Goal: Information Seeking & Learning: Learn about a topic

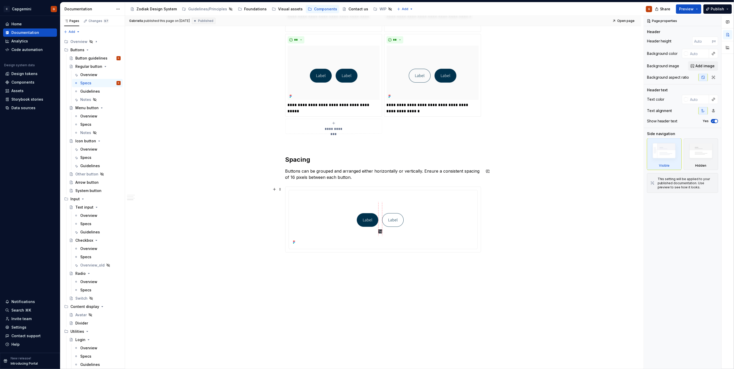
scroll to position [553, 0]
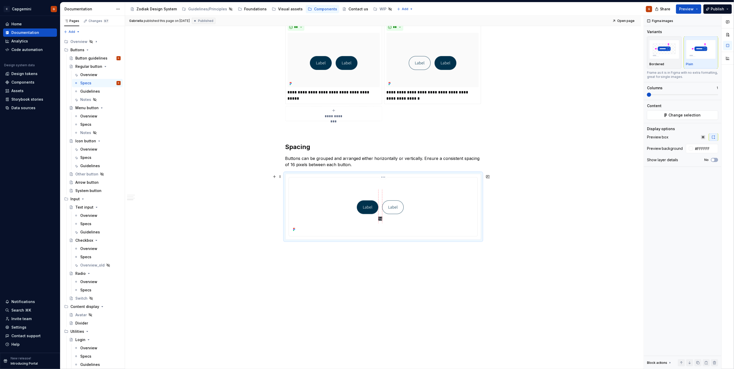
click at [297, 196] on img at bounding box center [383, 207] width 184 height 54
click at [91, 154] on div "Specs" at bounding box center [100, 157] width 40 height 7
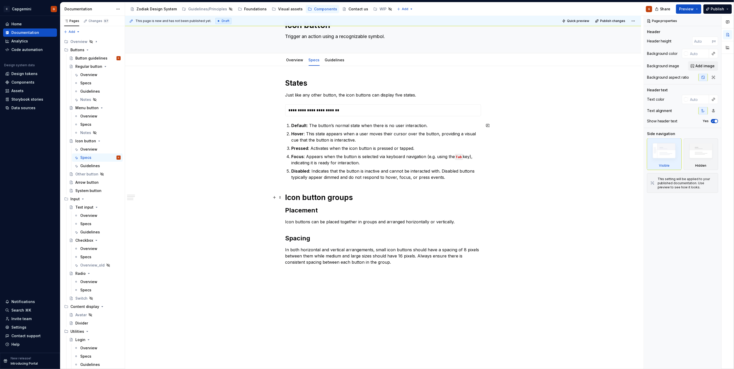
scroll to position [37, 0]
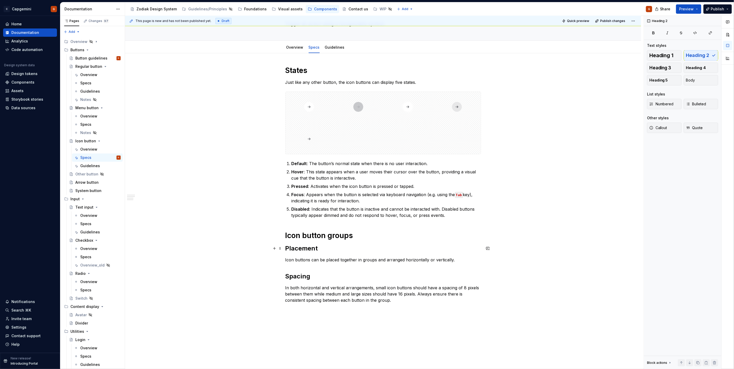
click at [395, 250] on h2 "Placement" at bounding box center [383, 248] width 196 height 8
click at [383, 301] on p "In both horizontal and vertical arrangements, small icon buttons should have a …" at bounding box center [383, 294] width 196 height 19
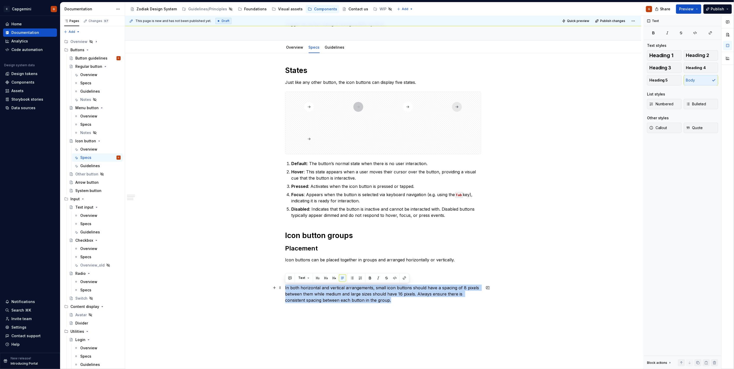
drag, startPoint x: 400, startPoint y: 302, endPoint x: 253, endPoint y: 291, distance: 148.1
click at [253, 291] on div "States Just like any other button, the icon buttons can display five states. De…" at bounding box center [383, 236] width 516 height 367
copy p "In both horizontal and vertical arrangements, small icon buttons should have a …"
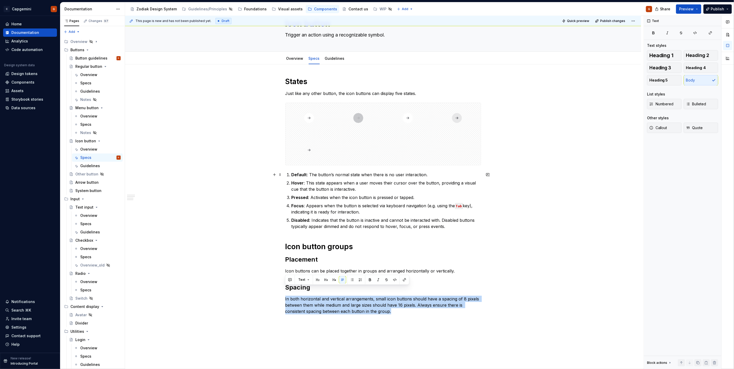
scroll to position [0, 0]
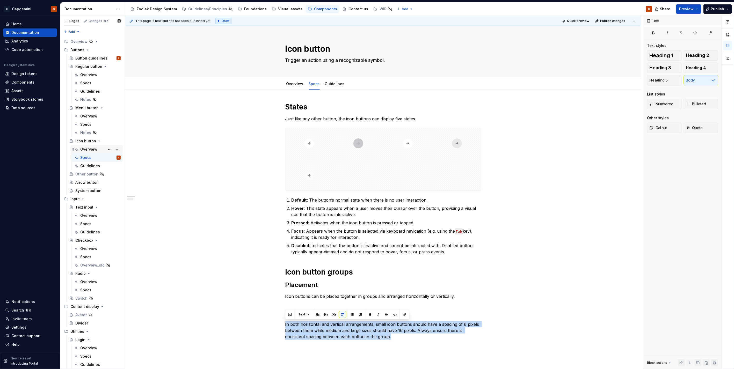
click at [79, 149] on div "Overview" at bounding box center [97, 149] width 47 height 7
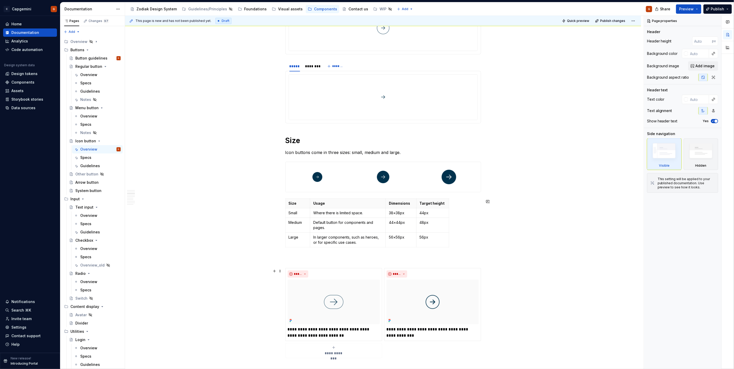
scroll to position [460, 0]
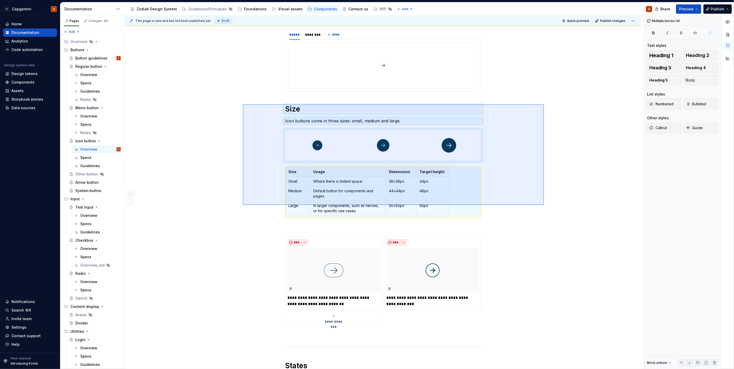
drag, startPoint x: 362, startPoint y: 174, endPoint x: 243, endPoint y: 104, distance: 137.5
click at [243, 104] on div "**********" at bounding box center [384, 193] width 519 height 354
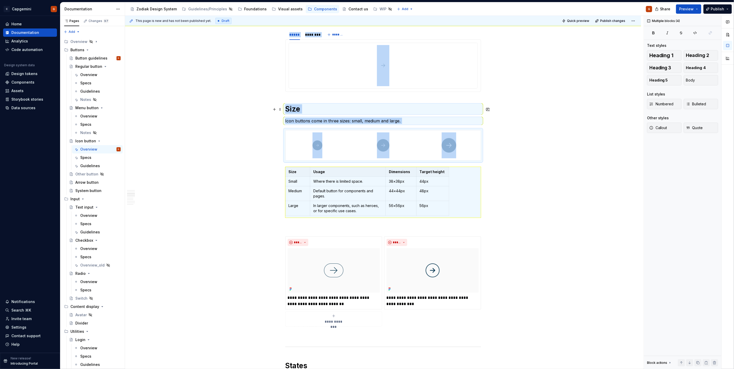
copy div "***** ******** ******* Tertiary Reserve tertiary buttons for low-priority, addi…"
click at [89, 75] on div "Overview" at bounding box center [88, 74] width 17 height 5
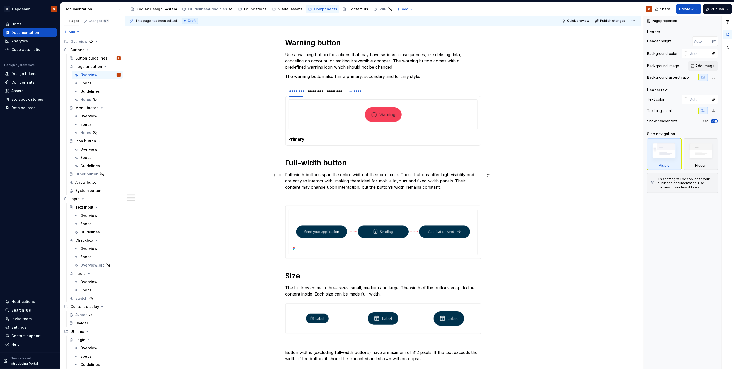
scroll to position [719, 0]
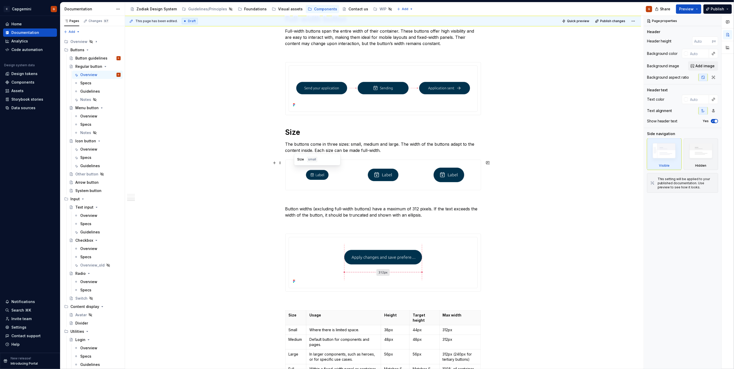
click at [336, 184] on div at bounding box center [318, 175] width 64 height 30
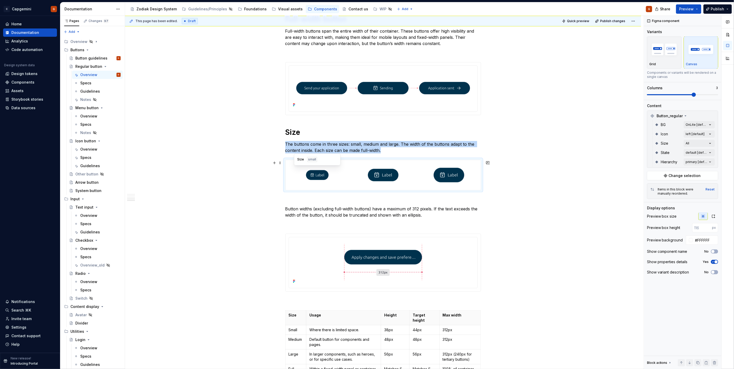
copy p "The buttons come in three sizes: small, medium and large. The width of the butt…"
click at [219, 119] on div "**********" at bounding box center [384, 193] width 519 height 354
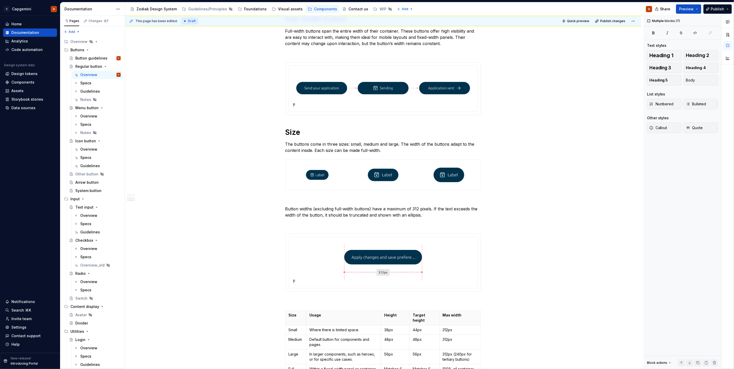
scroll to position [646, 0]
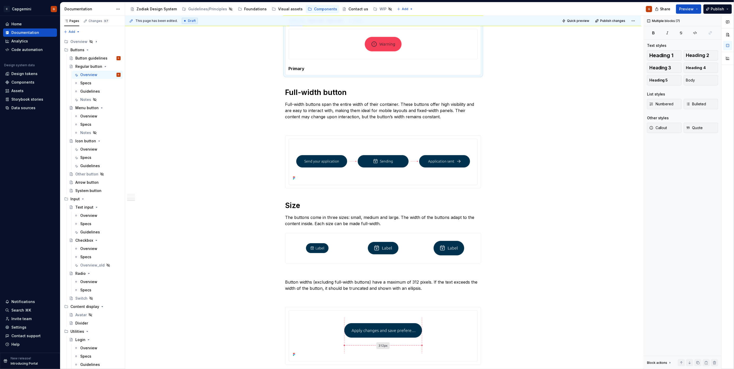
type textarea "*"
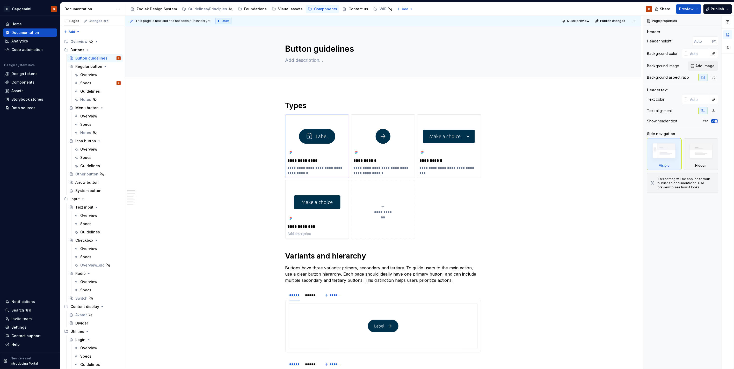
type textarea "*"
click at [287, 106] on h1 "Types" at bounding box center [383, 105] width 196 height 9
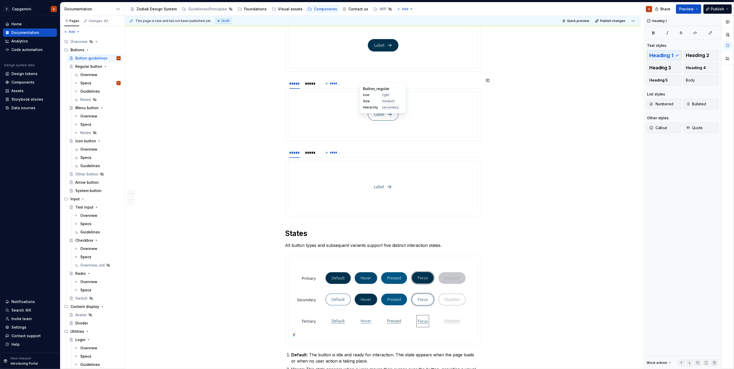
scroll to position [345, 0]
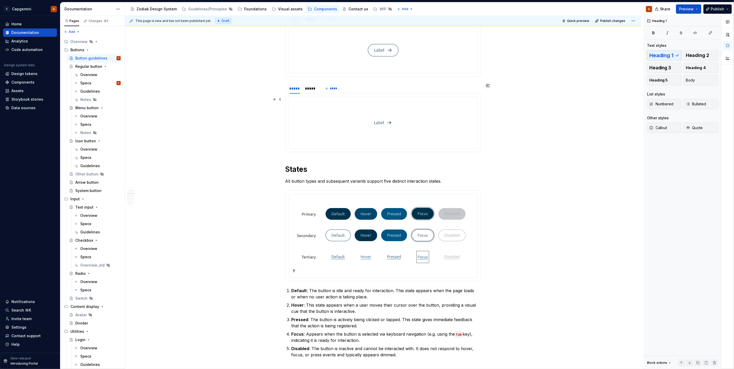
click at [271, 102] on button "button" at bounding box center [274, 99] width 7 height 7
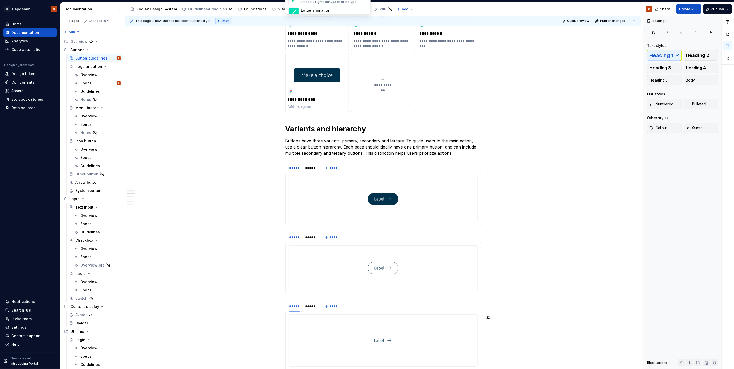
scroll to position [170, 0]
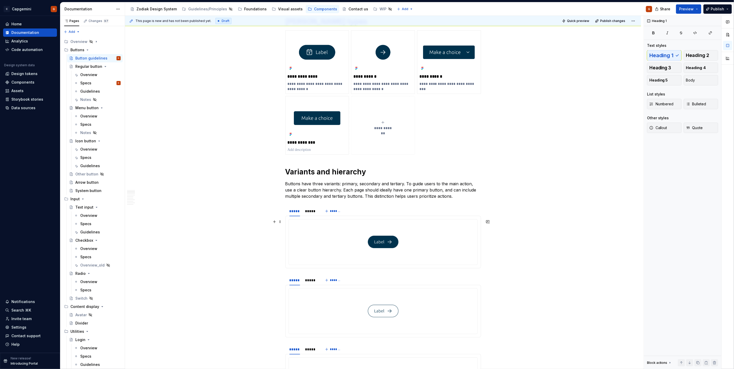
scroll to position [228, 0]
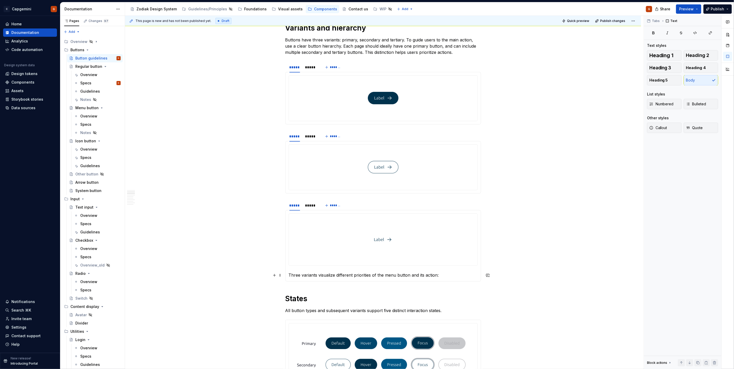
click at [345, 276] on p "Three variants visualize different priorities of the menu button and its action:" at bounding box center [383, 275] width 189 height 6
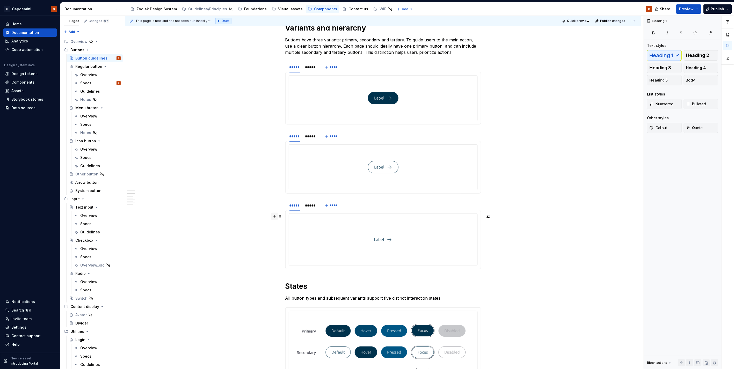
click at [272, 218] on button "button" at bounding box center [274, 216] width 7 height 7
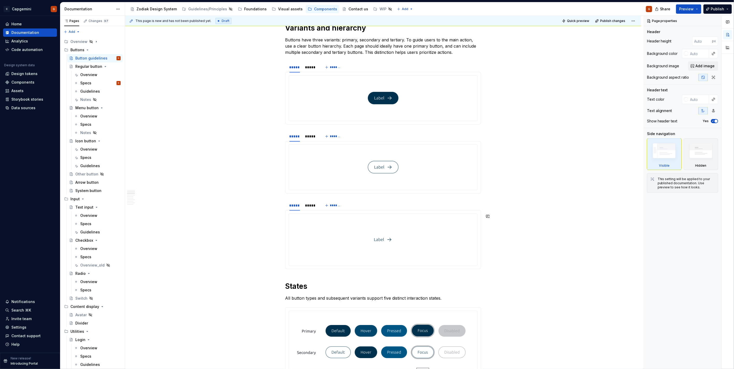
click at [274, 204] on button "button" at bounding box center [274, 203] width 7 height 7
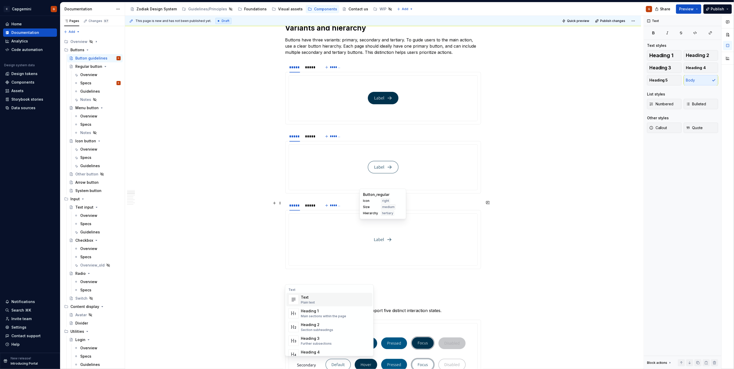
click at [306, 278] on p at bounding box center [383, 279] width 196 height 6
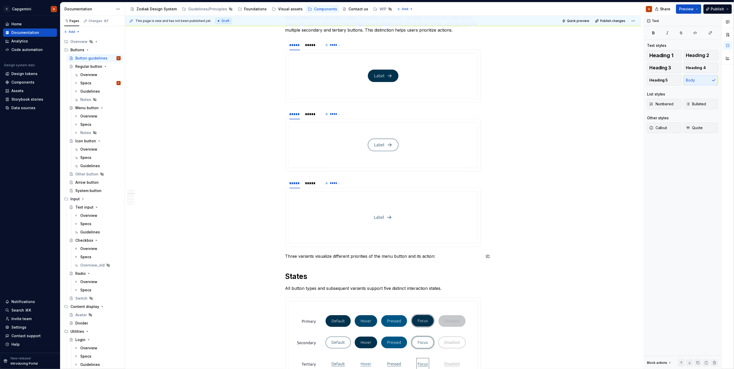
scroll to position [286, 0]
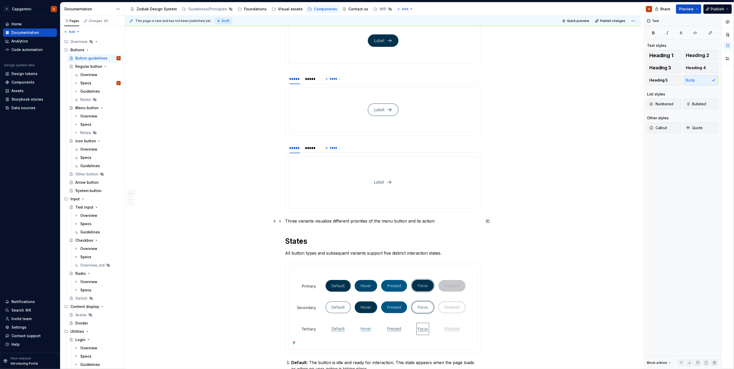
click at [359, 224] on p "Three variants visualize different priorities of the menu button and its action:" at bounding box center [383, 221] width 196 height 6
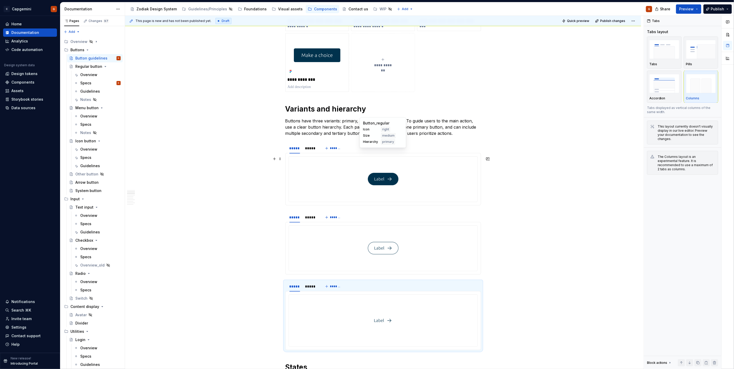
scroll to position [142, 0]
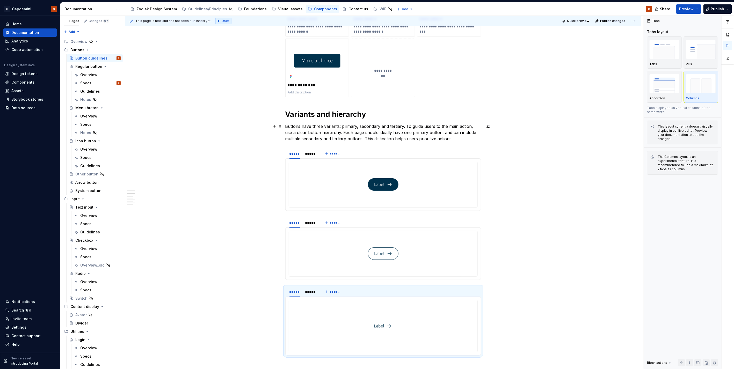
click at [304, 127] on p "Buttons have three variants: primary, secondary and tertiary. To guide users to…" at bounding box center [383, 132] width 196 height 19
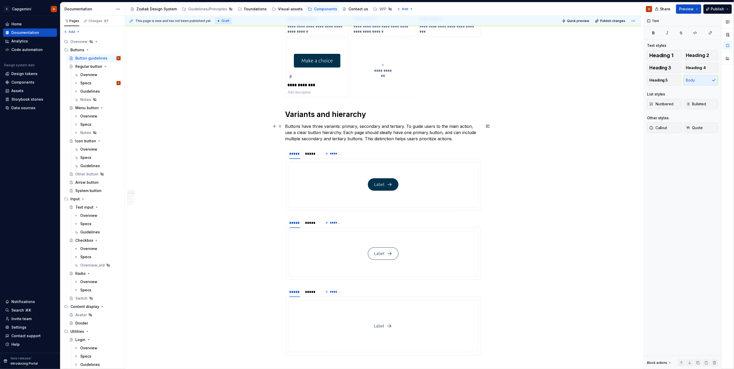
click at [285, 126] on p "Buttons have three variants: primary, secondary and tertiary. To guide users to…" at bounding box center [383, 132] width 196 height 19
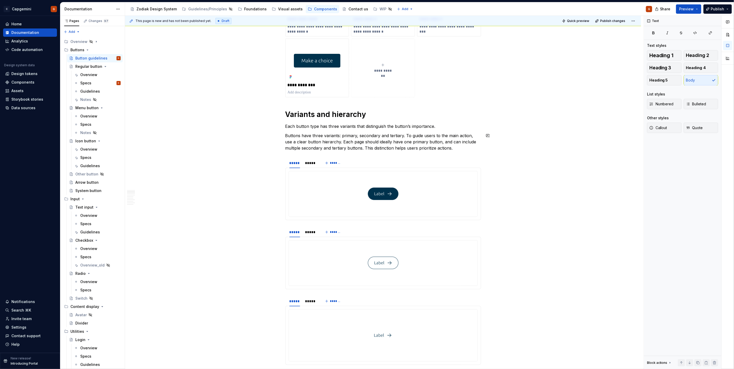
click at [374, 128] on p "Each button type has three variants that distinguish the button’s importance." at bounding box center [383, 126] width 196 height 6
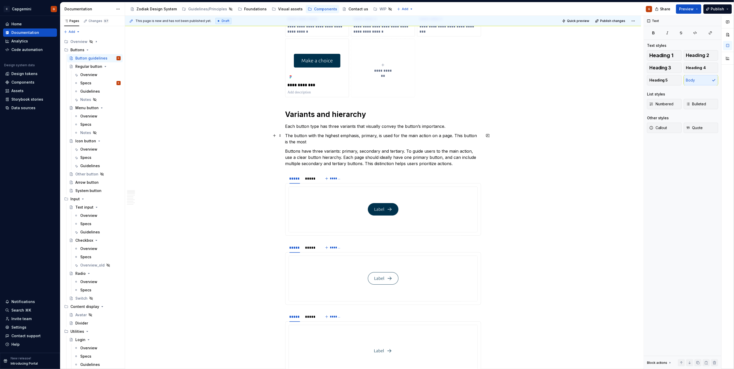
click at [452, 135] on p "The button with the highest emphasis, primary, is used for the main action on a…" at bounding box center [383, 139] width 196 height 12
click at [315, 181] on div "*****" at bounding box center [310, 178] width 11 height 5
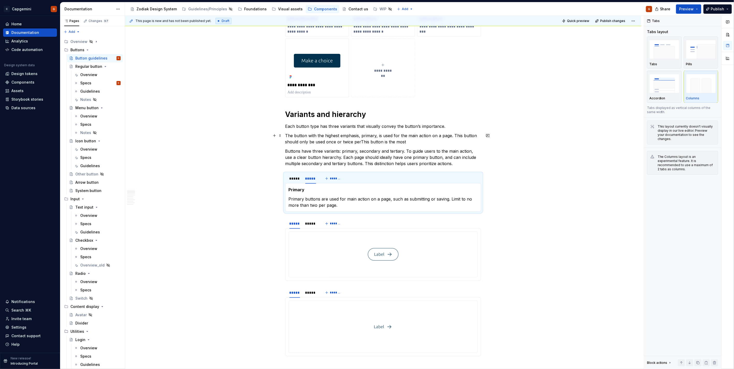
click at [359, 142] on p "The button with the highest emphasis, primary, is used for the main action on a…" at bounding box center [383, 139] width 196 height 12
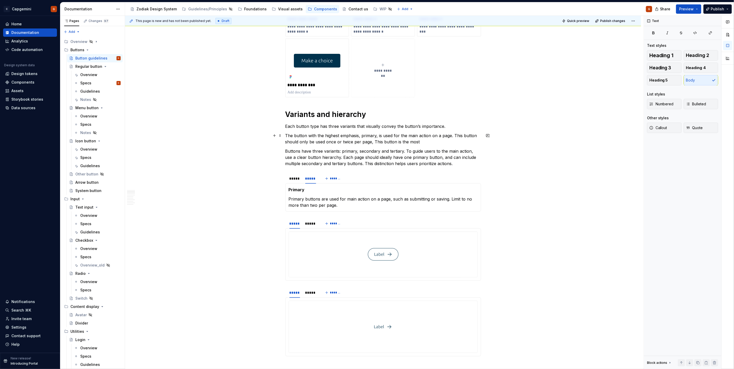
click at [336, 141] on p "The button with the highest emphasis, primary, is used for the main action on a…" at bounding box center [383, 139] width 196 height 12
click at [451, 143] on p "The button with the highest emphasis, primary, is used for the main action on a…" at bounding box center [383, 139] width 196 height 12
drag, startPoint x: 401, startPoint y: 143, endPoint x: 474, endPoint y: 144, distance: 73.0
click at [474, 144] on p "The button with the highest emphasis, primary, is used for the main action on a…" at bounding box center [383, 139] width 196 height 12
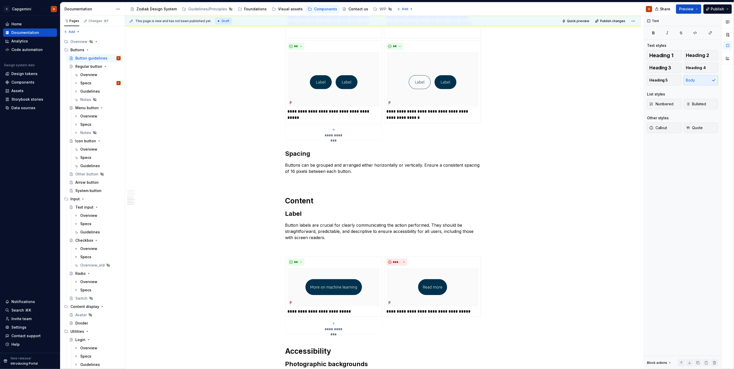
scroll to position [832, 0]
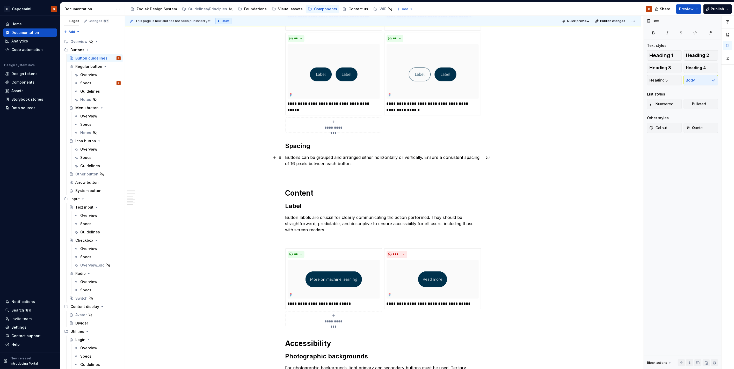
click at [301, 167] on p "Buttons can be grouped and arranged either horizontally or vertically. Ensure a…" at bounding box center [383, 160] width 196 height 12
click at [301, 175] on p at bounding box center [383, 173] width 196 height 6
click at [422, 157] on p "Buttons can be grouped and arranged either horizontally or vertically. Ensure a…" at bounding box center [383, 160] width 196 height 12
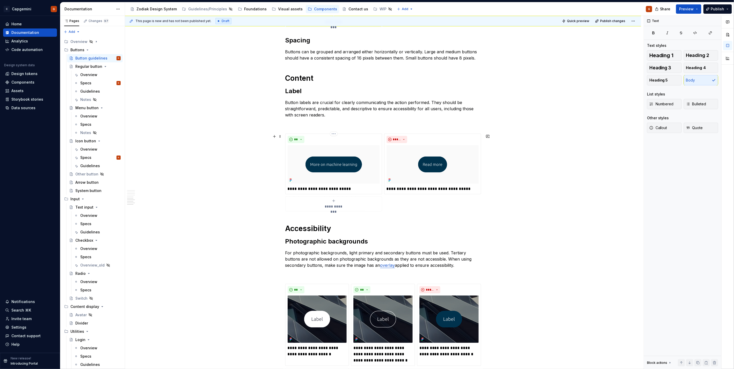
scroll to position [868, 0]
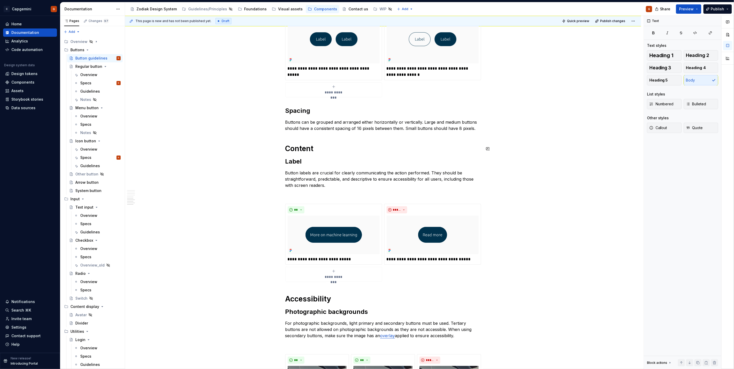
click at [478, 129] on p "Buttons can be grouped and arranged either horizontally or vertically. Large an…" at bounding box center [383, 125] width 196 height 12
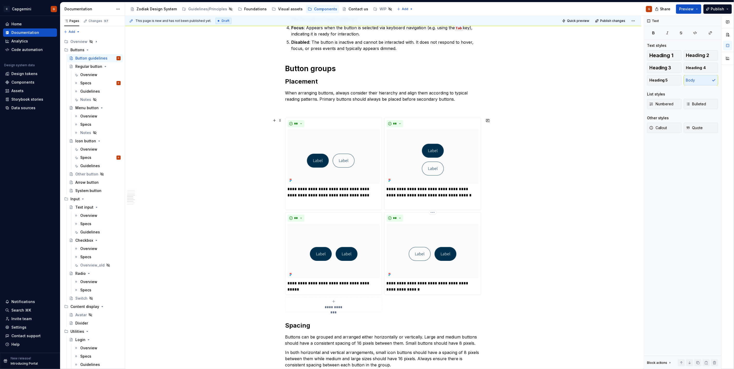
scroll to position [724, 0]
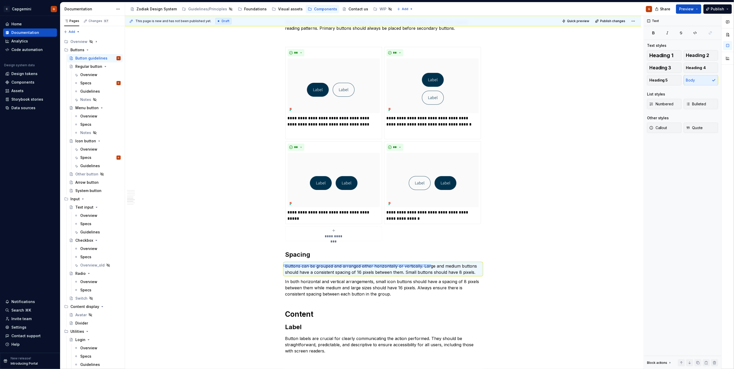
drag, startPoint x: 283, startPoint y: 267, endPoint x: 430, endPoint y: 265, distance: 146.6
click at [430, 265] on div "**********" at bounding box center [384, 193] width 519 height 354
click at [430, 265] on p "Buttons can be grouped and arranged either horizontally or vertically. Large an…" at bounding box center [383, 269] width 196 height 12
drag, startPoint x: 421, startPoint y: 267, endPoint x: 286, endPoint y: 266, distance: 134.4
click at [286, 266] on p "Buttons can be grouped and arranged either horizontally or vertically. Large an…" at bounding box center [383, 269] width 196 height 12
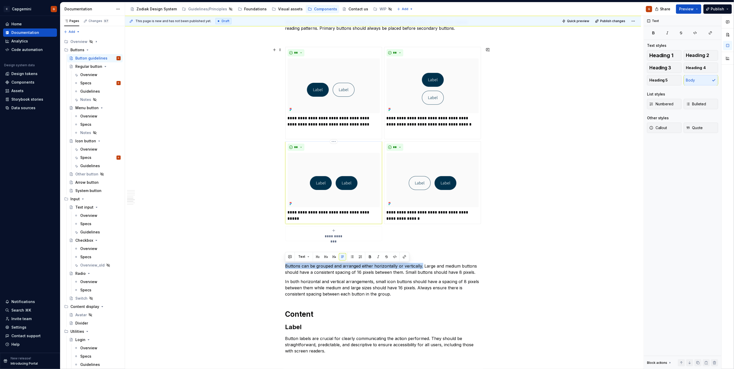
copy p "Buttons can be grouped and arranged either horizontally or vertically."
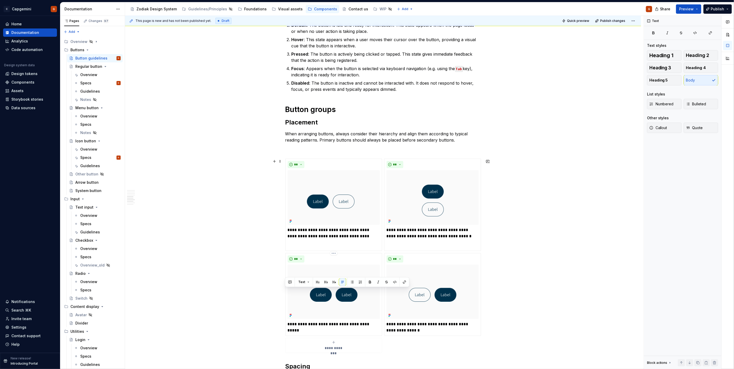
scroll to position [580, 0]
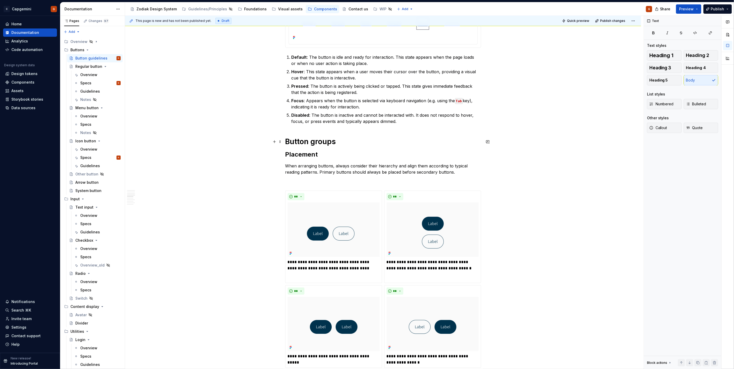
click at [348, 142] on h1 "Button groups" at bounding box center [383, 141] width 196 height 9
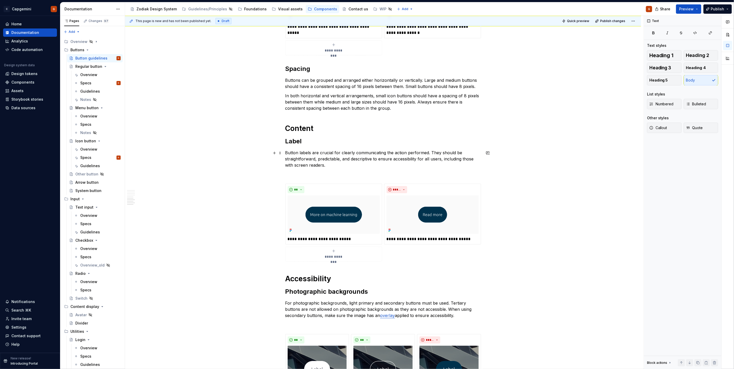
scroll to position [896, 0]
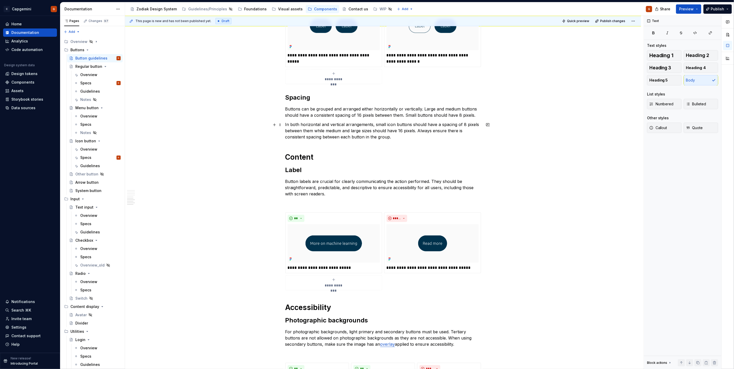
click at [402, 134] on p "In both horizontal and vertical arrangements, small icon buttons should have a …" at bounding box center [383, 130] width 196 height 19
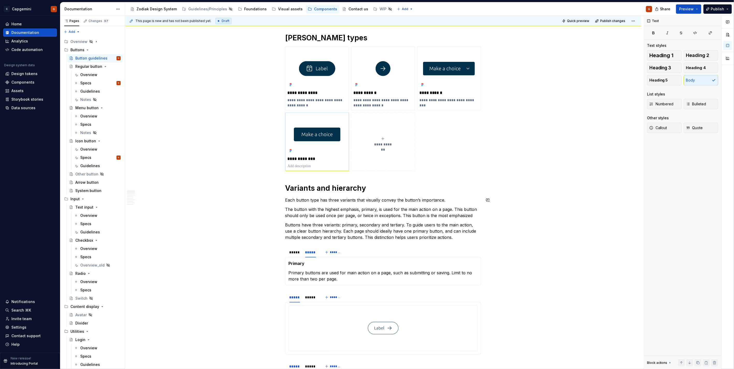
scroll to position [0, 0]
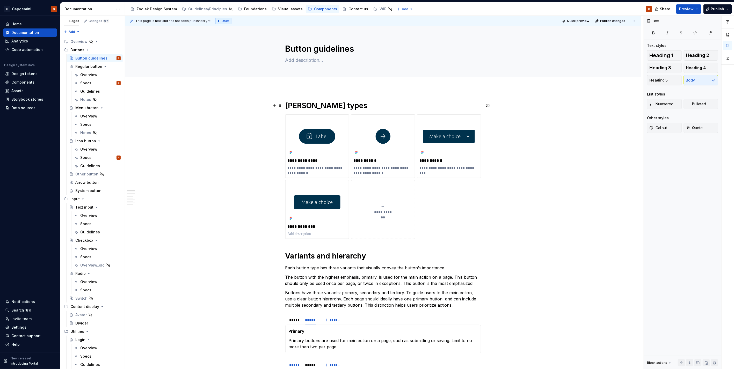
click at [285, 108] on h1 "[PERSON_NAME] types" at bounding box center [383, 105] width 196 height 9
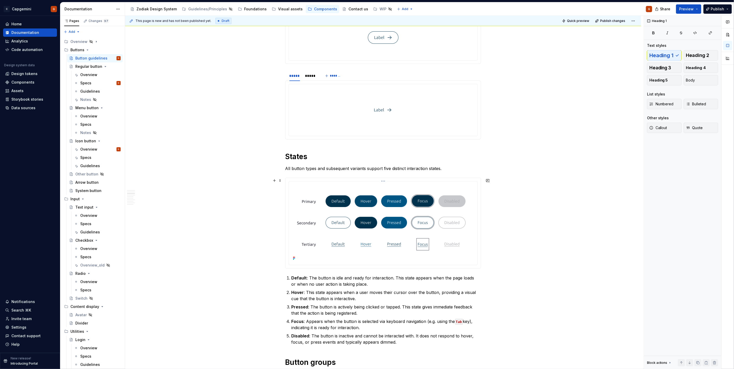
scroll to position [333, 0]
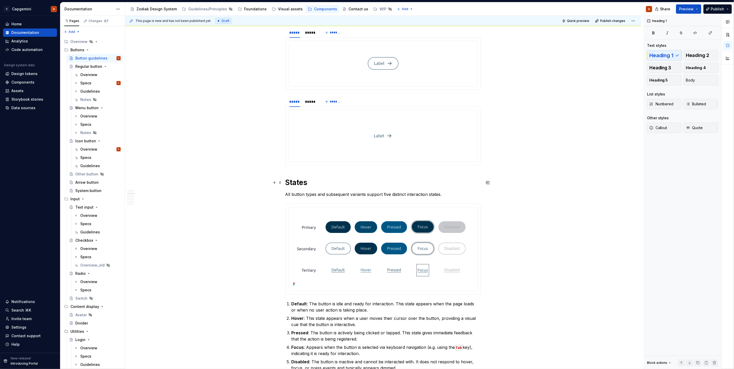
click at [285, 183] on h1 "States" at bounding box center [383, 182] width 196 height 9
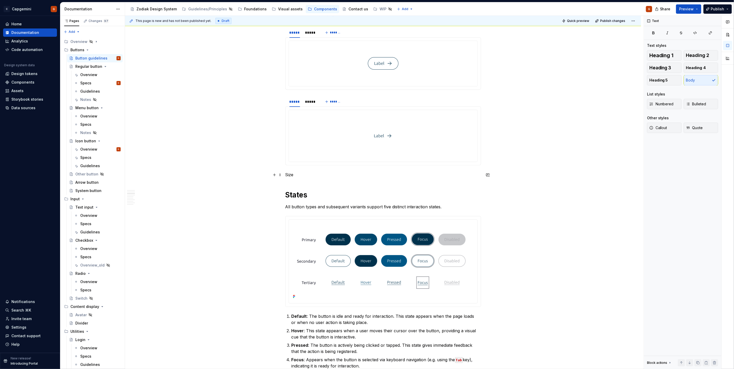
click at [292, 174] on p "Size" at bounding box center [383, 175] width 196 height 6
click at [659, 57] on span "Heading 1" at bounding box center [662, 55] width 24 height 5
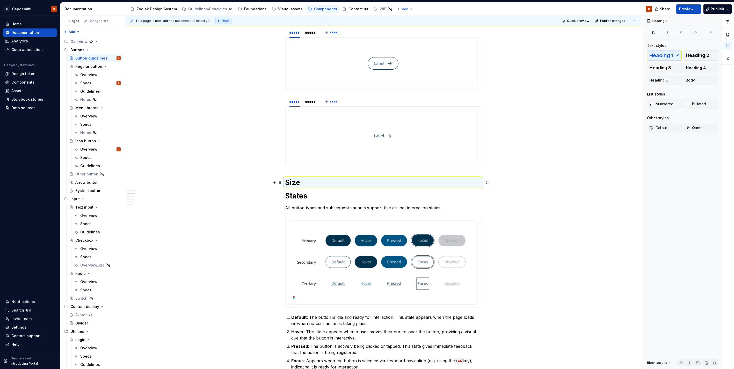
click at [311, 181] on h1 "Size" at bounding box center [383, 182] width 196 height 9
click at [314, 185] on h1 "Size" at bounding box center [383, 182] width 196 height 9
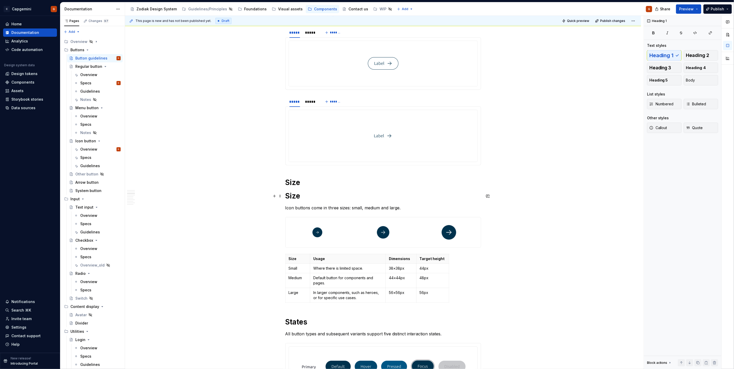
click at [286, 197] on h1 "Size" at bounding box center [383, 195] width 196 height 9
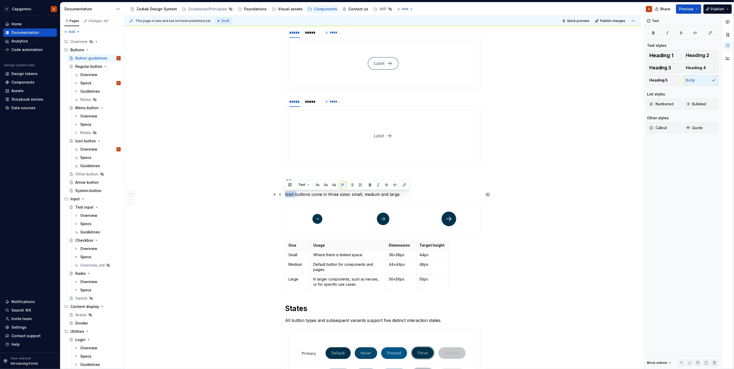
drag, startPoint x: 294, startPoint y: 196, endPoint x: 283, endPoint y: 196, distance: 11.1
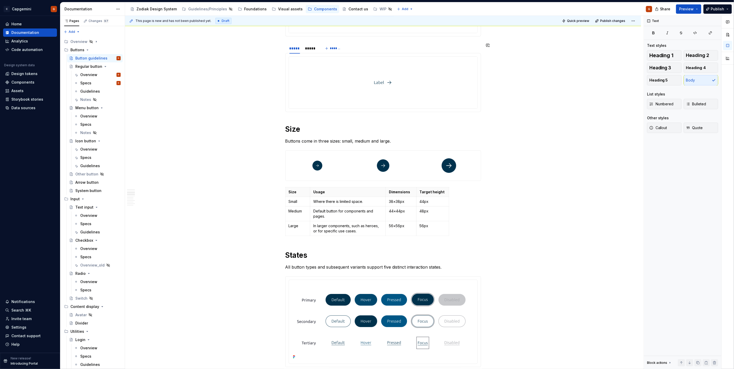
scroll to position [448, 0]
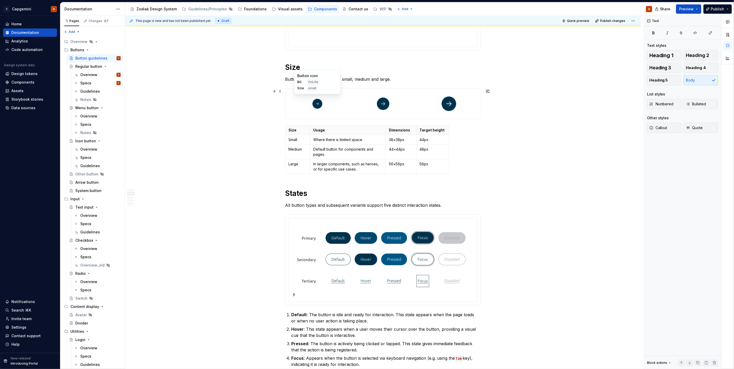
click at [329, 110] on div at bounding box center [318, 104] width 64 height 30
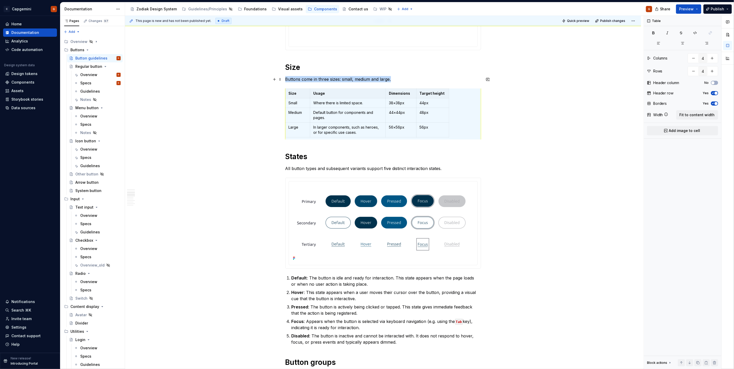
click at [400, 81] on p "Buttons come in three sizes: small, medium and large." at bounding box center [383, 79] width 196 height 6
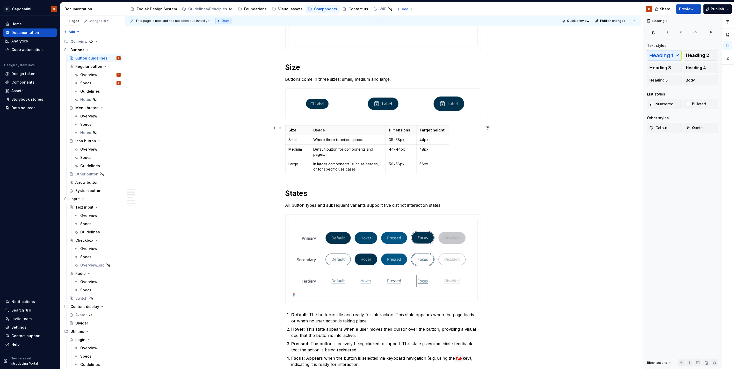
drag, startPoint x: 273, startPoint y: 128, endPoint x: 303, endPoint y: 177, distance: 57.2
click at [273, 128] on button "button" at bounding box center [274, 128] width 7 height 7
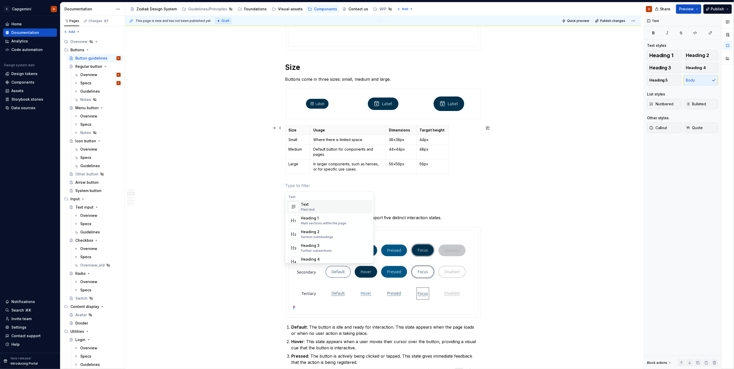
click at [304, 178] on div "**********" at bounding box center [383, 351] width 196 height 1396
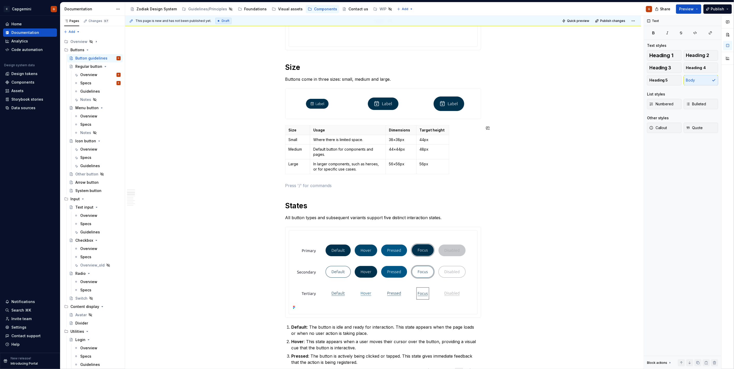
click at [300, 182] on div "**********" at bounding box center [383, 351] width 196 height 1396
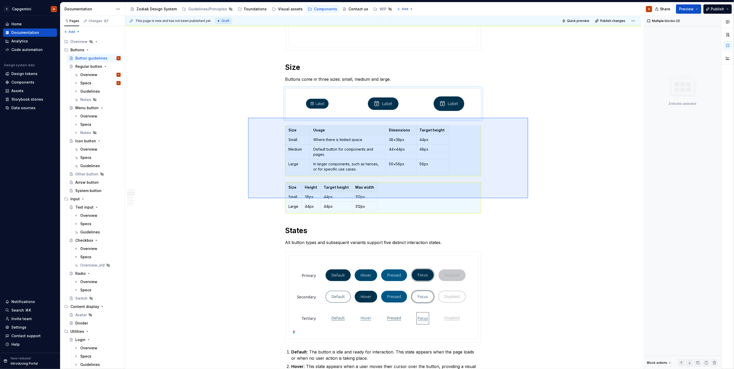
drag, startPoint x: 528, startPoint y: 198, endPoint x: 248, endPoint y: 118, distance: 291.6
click at [248, 118] on div "**********" at bounding box center [384, 193] width 519 height 354
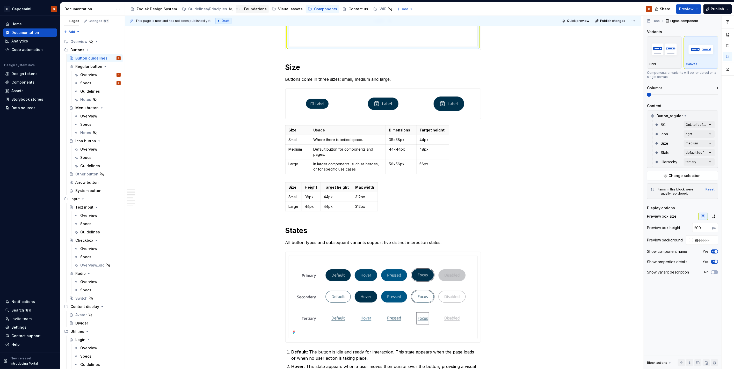
scroll to position [427, 0]
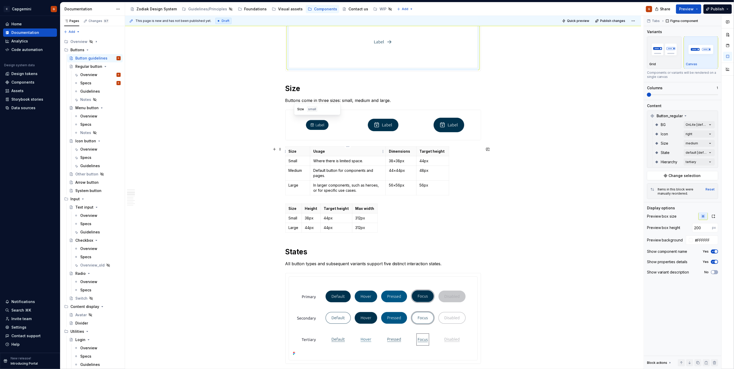
click at [320, 148] on th "Usage" at bounding box center [347, 152] width 75 height 10
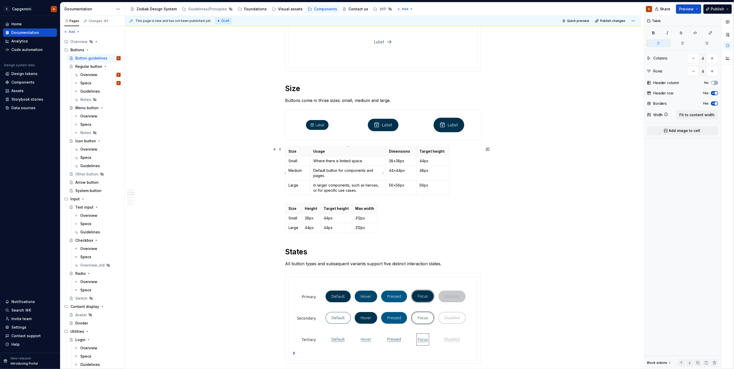
click at [336, 177] on p "Default button for components and pages." at bounding box center [347, 173] width 69 height 10
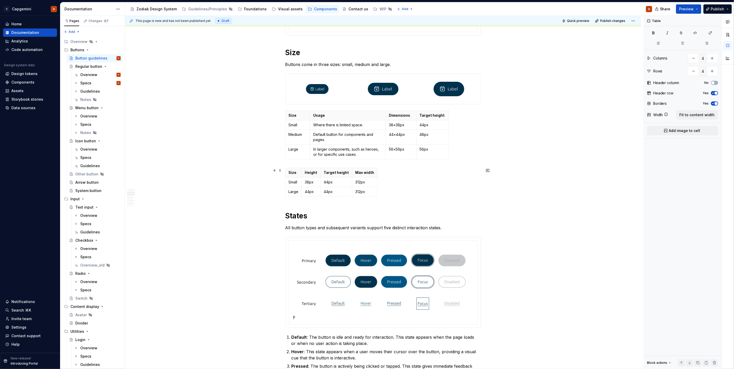
scroll to position [456, 0]
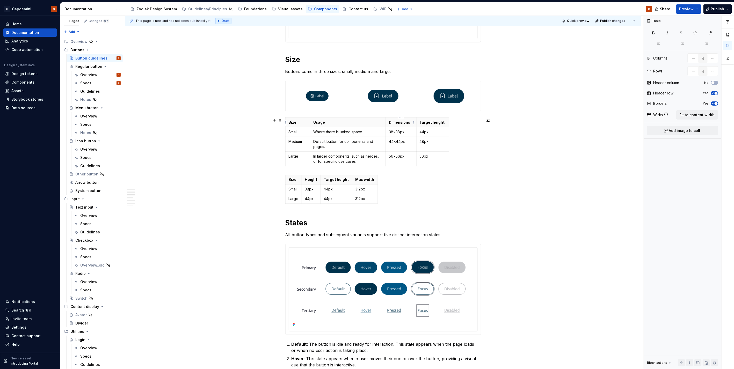
click at [397, 124] on p "Dimensions" at bounding box center [401, 122] width 24 height 5
click at [431, 123] on p "Target height" at bounding box center [433, 122] width 26 height 5
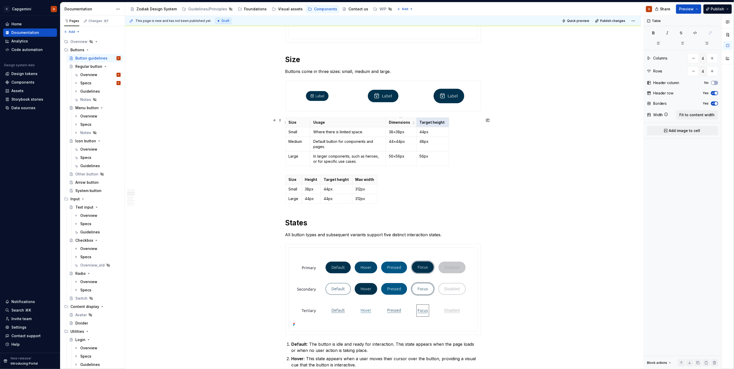
click at [387, 122] on th "Dimensions" at bounding box center [401, 123] width 31 height 10
drag, startPoint x: 395, startPoint y: 134, endPoint x: 387, endPoint y: 138, distance: 9.8
click at [387, 136] on td "38×38px" at bounding box center [401, 132] width 31 height 10
drag, startPoint x: 396, startPoint y: 143, endPoint x: 389, endPoint y: 143, distance: 7.0
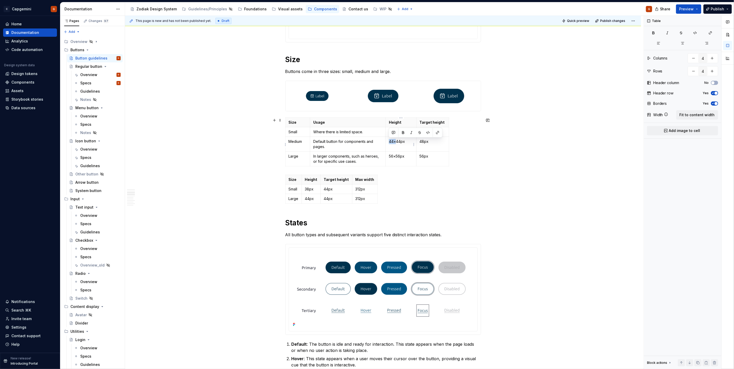
click at [389, 143] on p "44×44px" at bounding box center [401, 141] width 24 height 5
drag, startPoint x: 395, startPoint y: 157, endPoint x: 388, endPoint y: 159, distance: 7.5
click at [388, 159] on td "56×56px" at bounding box center [401, 159] width 31 height 15
type textarea "*"
click at [375, 183] on div "Size Height Target height Max width Small 38px 44px 312px Large 44px 44px 312px" at bounding box center [383, 190] width 196 height 31
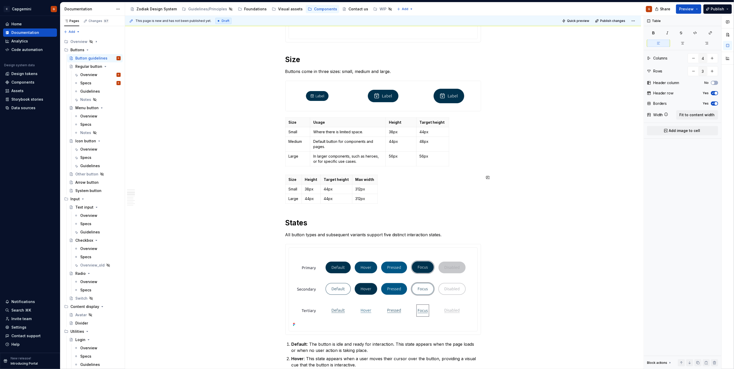
type input "4"
click at [412, 165] on td "56px" at bounding box center [401, 159] width 31 height 15
click at [434, 160] on td "56px" at bounding box center [432, 159] width 33 height 15
click at [275, 120] on button "button" at bounding box center [274, 120] width 7 height 7
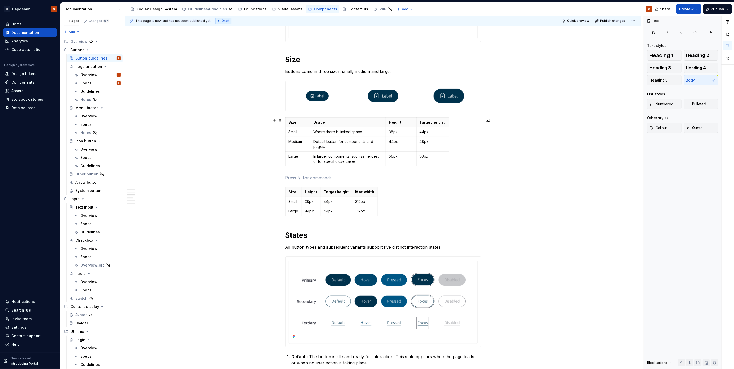
click at [296, 177] on p at bounding box center [383, 178] width 196 height 6
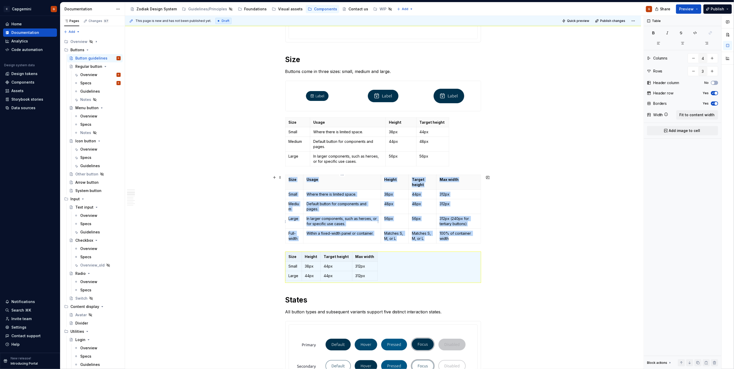
type input "5"
click at [325, 226] on p "In larger components, such as heroes, or for specific use cases." at bounding box center [342, 221] width 71 height 10
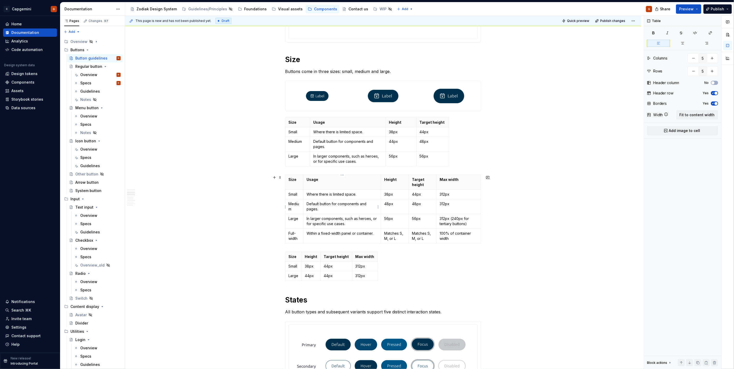
click at [340, 204] on p "Default button for components and pages." at bounding box center [342, 206] width 71 height 10
click at [328, 225] on p "In larger components, such as heroes, or for specific use cases." at bounding box center [342, 221] width 71 height 10
click at [377, 227] on p "In larger components, such as heroes, or for specific use cases." at bounding box center [342, 221] width 71 height 10
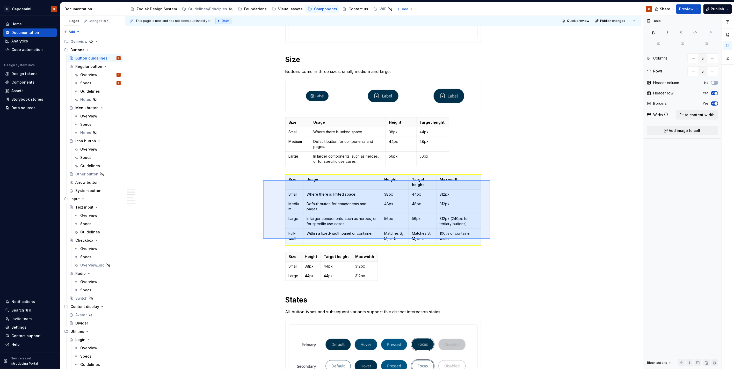
drag, startPoint x: 491, startPoint y: 239, endPoint x: 263, endPoint y: 181, distance: 234.8
click at [263, 181] on div "**********" at bounding box center [384, 193] width 519 height 354
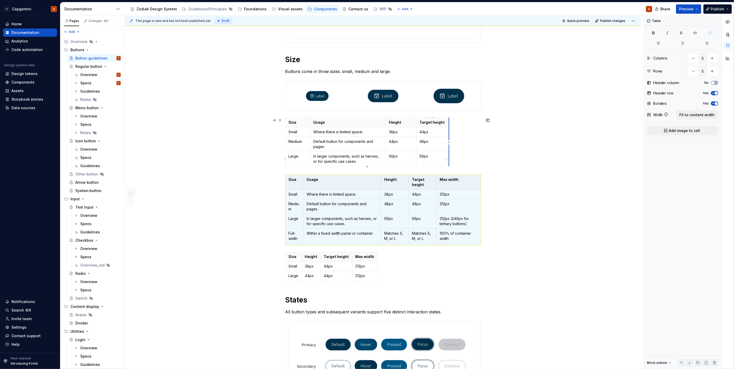
click at [465, 157] on div "Size Usage Height Target height Small Where there is limited space. 38px 44px M…" at bounding box center [383, 143] width 196 height 51
type input "4"
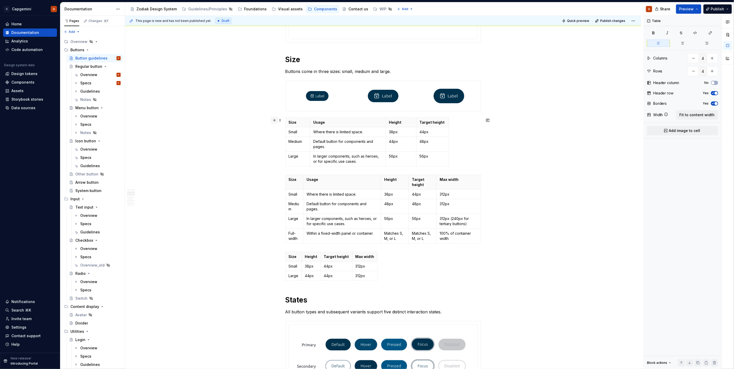
click at [273, 120] on button "button" at bounding box center [274, 120] width 7 height 7
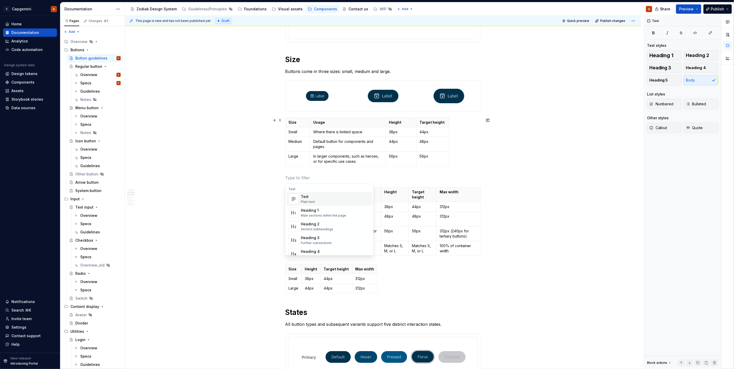
click at [301, 179] on p at bounding box center [383, 178] width 196 height 6
type textarea "*"
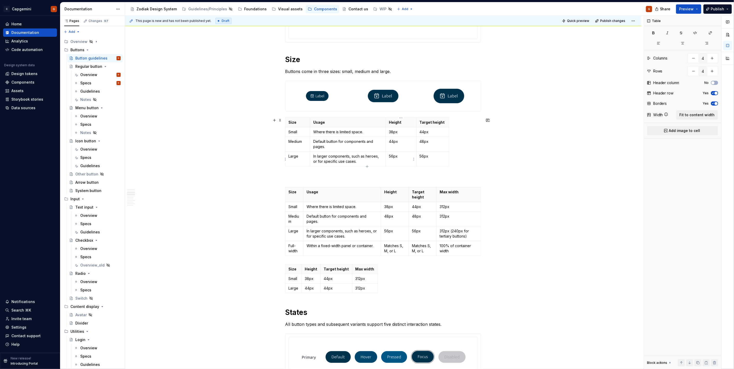
click at [410, 155] on p "56px" at bounding box center [401, 156] width 24 height 5
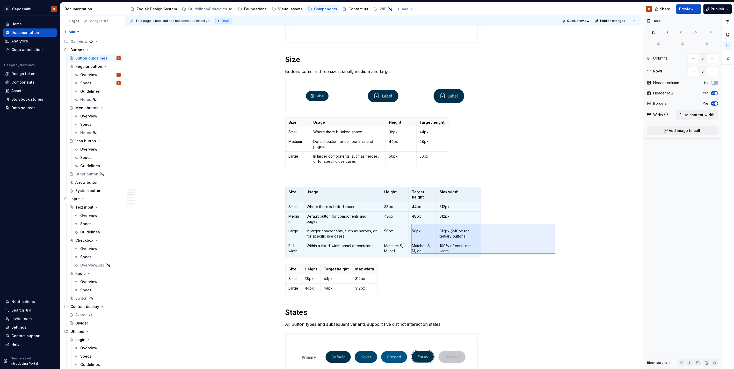
drag, startPoint x: 556, startPoint y: 254, endPoint x: 390, endPoint y: 262, distance: 166.2
click at [410, 224] on div "**********" at bounding box center [384, 193] width 519 height 354
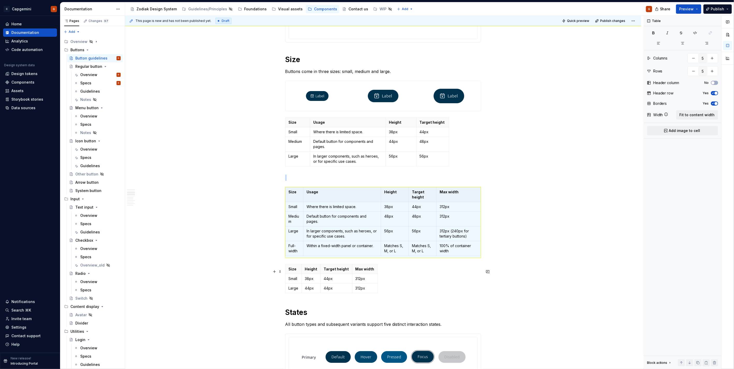
click at [380, 291] on div "Size Height Target height Max width Small 38px 44px 312px Large 44px 44px 312px" at bounding box center [383, 279] width 196 height 31
type input "4"
type input "3"
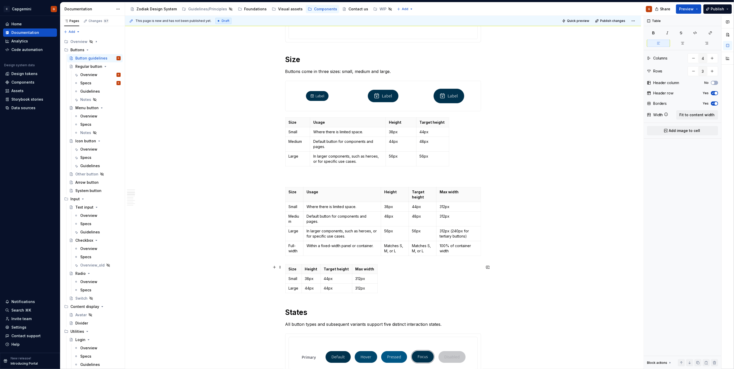
drag, startPoint x: 431, startPoint y: 289, endPoint x: 282, endPoint y: 268, distance: 150.6
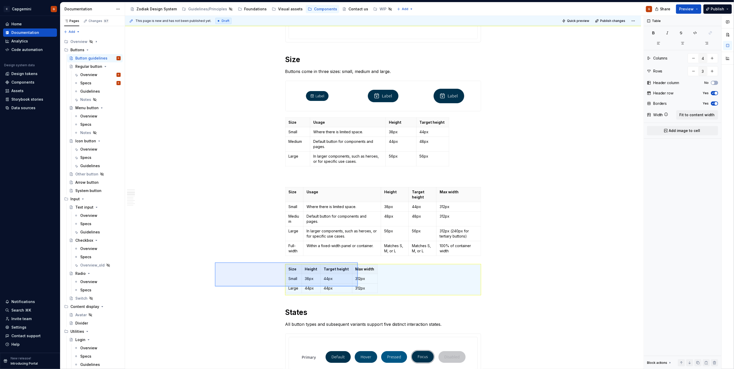
drag, startPoint x: 215, startPoint y: 263, endPoint x: 358, endPoint y: 287, distance: 145.0
click at [358, 287] on div "**********" at bounding box center [384, 193] width 519 height 354
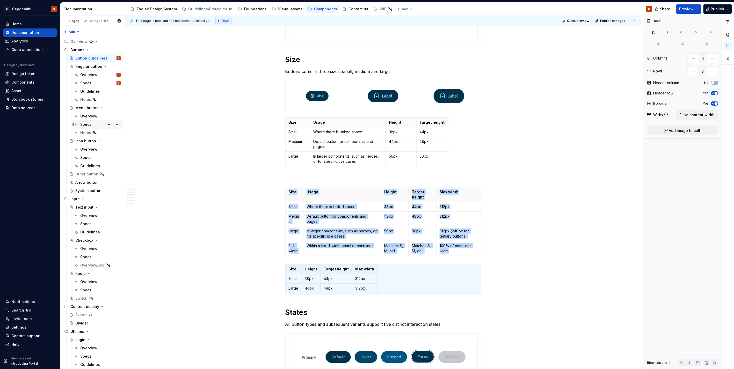
click at [85, 121] on div "Specs" at bounding box center [100, 124] width 40 height 7
click at [86, 116] on div "Overview" at bounding box center [88, 116] width 17 height 5
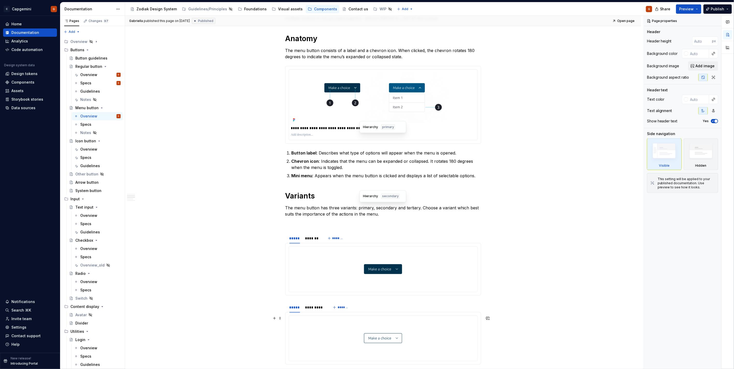
type textarea "*"
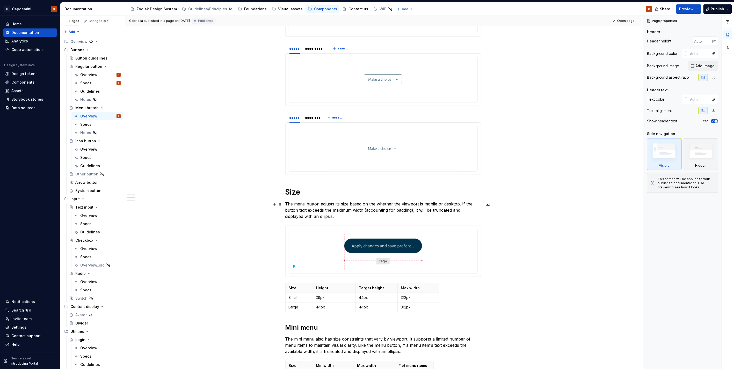
scroll to position [575, 0]
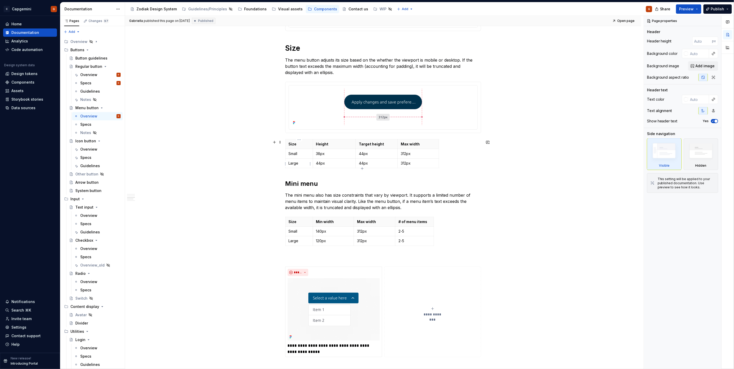
click at [297, 163] on p "Large" at bounding box center [299, 163] width 21 height 5
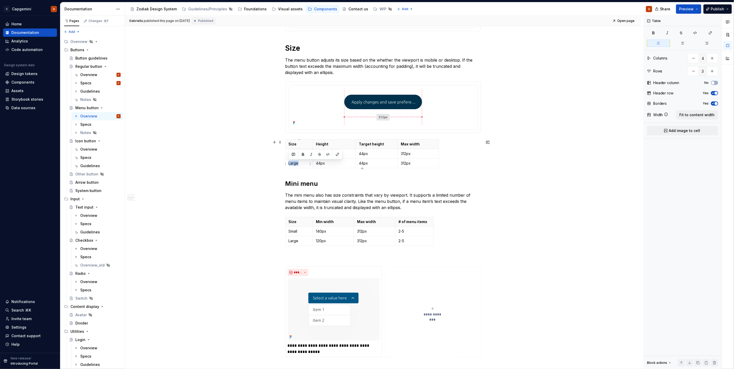
click at [297, 163] on p "Large" at bounding box center [299, 163] width 21 height 5
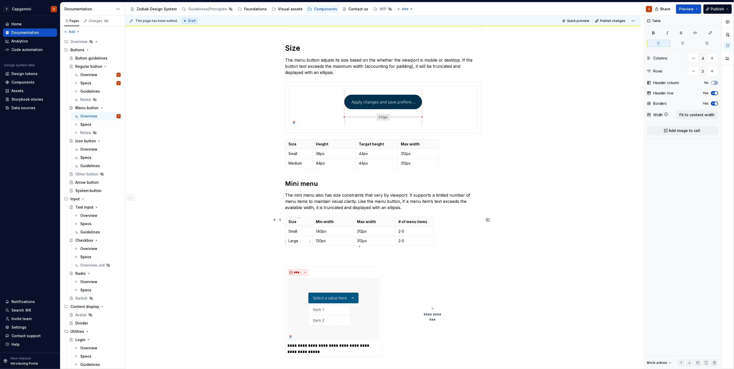
click at [291, 240] on p "Large" at bounding box center [299, 241] width 21 height 5
click at [303, 242] on p "Large" at bounding box center [299, 241] width 21 height 5
click at [294, 232] on p "Small" at bounding box center [299, 231] width 21 height 5
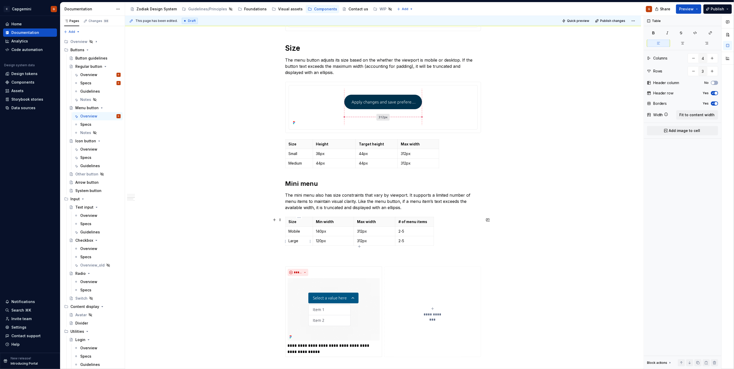
click at [293, 241] on p "Large" at bounding box center [299, 241] width 21 height 5
click at [317, 234] on p "140px" at bounding box center [333, 231] width 35 height 5
click at [318, 233] on p "140px" at bounding box center [333, 231] width 35 height 5
click at [319, 230] on p "140px" at bounding box center [333, 231] width 35 height 5
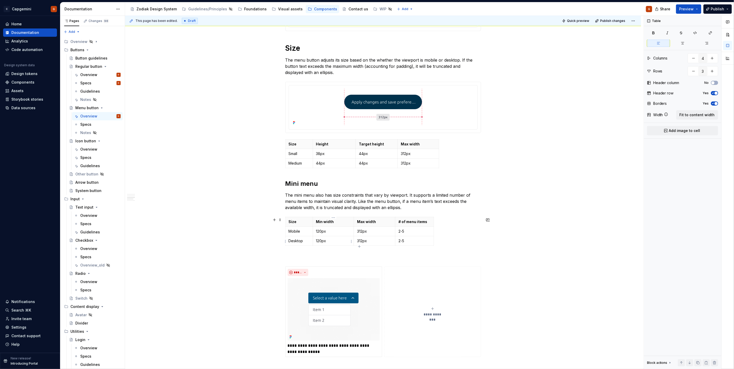
click at [319, 242] on p "120px" at bounding box center [333, 241] width 35 height 5
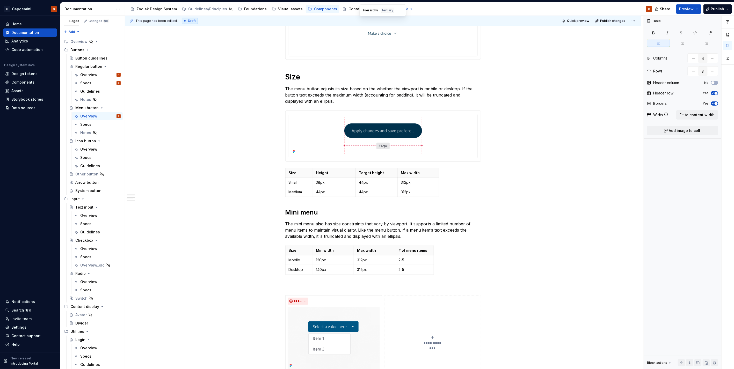
scroll to position [516, 0]
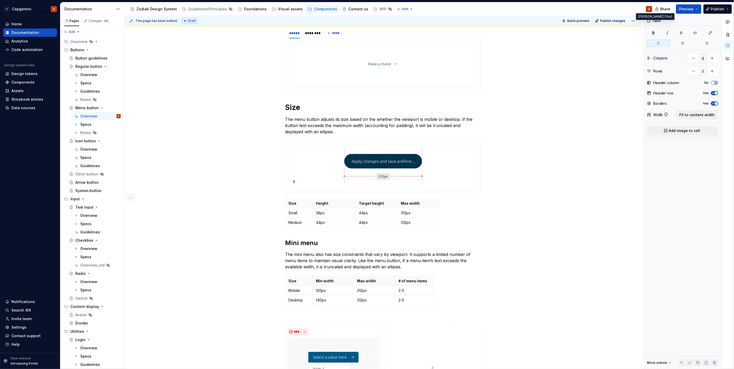
click at [648, 10] on div "G" at bounding box center [649, 9] width 6 height 6
click at [649, 8] on div "G" at bounding box center [649, 9] width 2 height 4
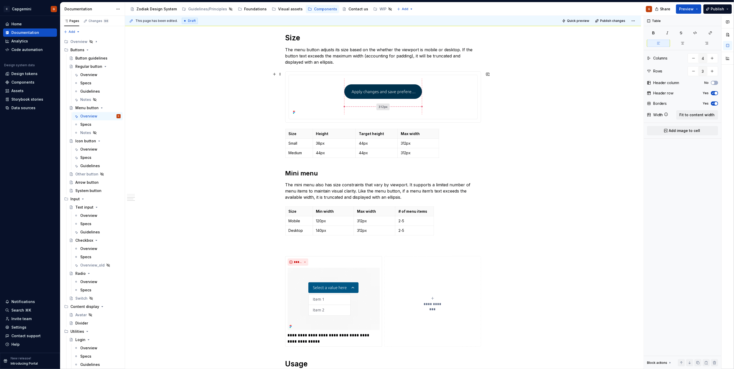
scroll to position [574, 0]
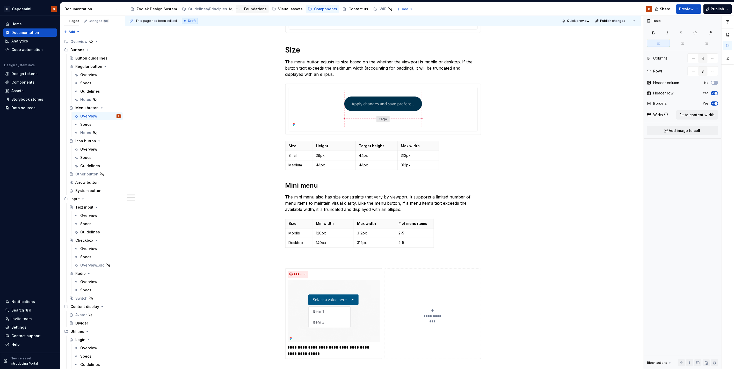
click at [244, 8] on div "Foundations" at bounding box center [255, 8] width 23 height 5
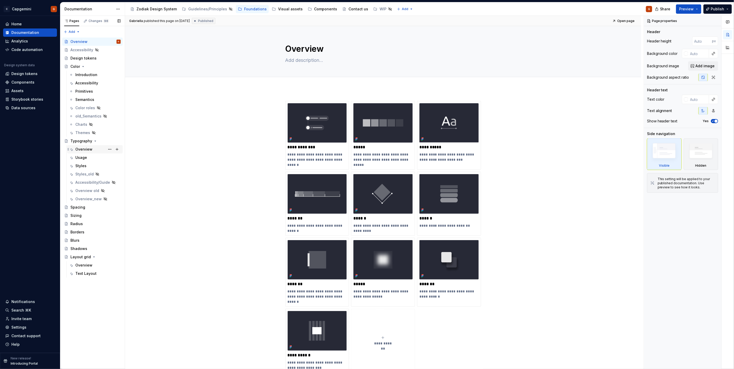
click at [97, 150] on div "Overview KB" at bounding box center [97, 149] width 45 height 7
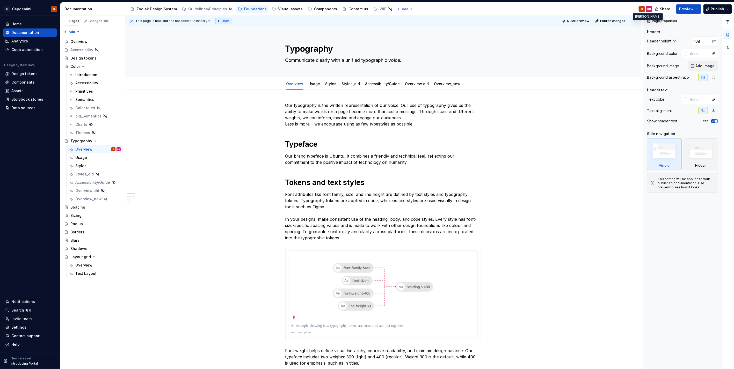
click at [650, 11] on div "KB" at bounding box center [649, 9] width 4 height 4
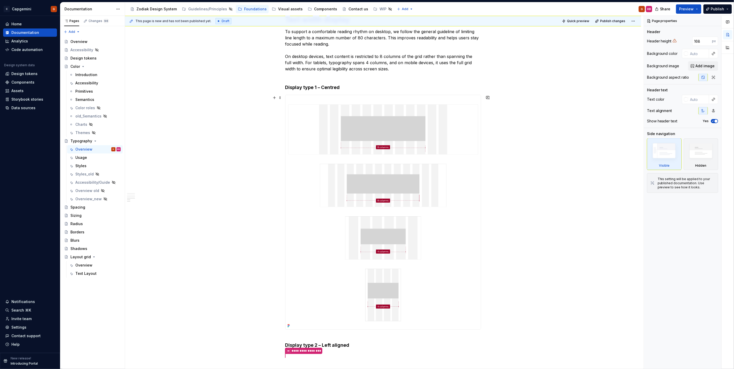
scroll to position [819, 0]
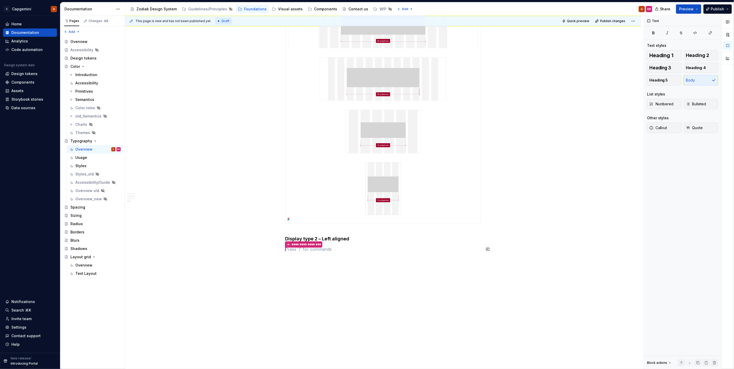
click at [339, 196] on img at bounding box center [383, 106] width 195 height 235
click at [469, 187] on img at bounding box center [383, 106] width 195 height 235
click at [438, 236] on h4 "Display type 2 – Left aligned" at bounding box center [383, 236] width 196 height 12
click at [426, 205] on img at bounding box center [383, 106] width 195 height 235
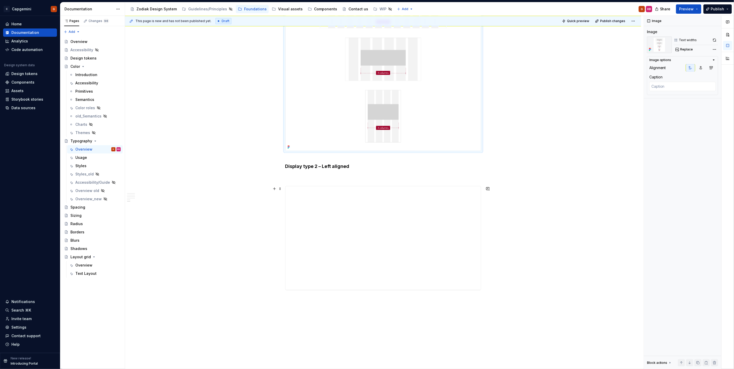
scroll to position [929, 0]
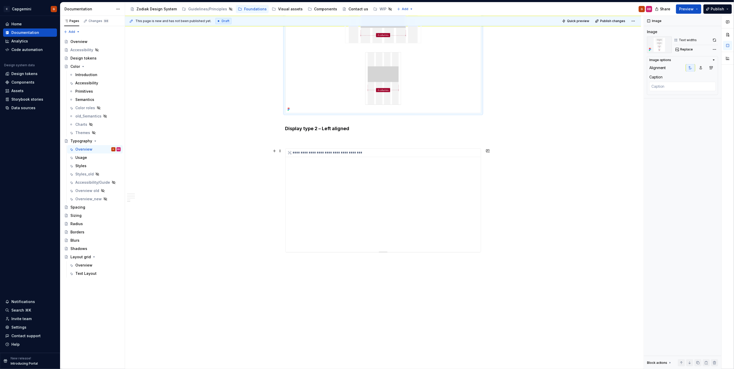
click at [472, 226] on div "**********" at bounding box center [383, 201] width 195 height 104
click at [308, 157] on div "**********" at bounding box center [383, 153] width 195 height 9
click at [307, 159] on div "**********" at bounding box center [383, 201] width 195 height 104
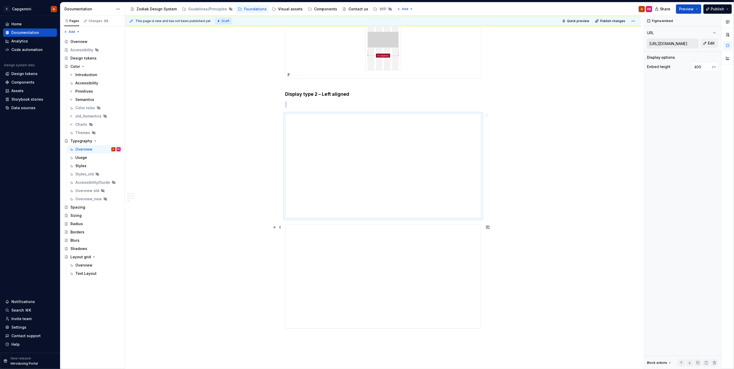
scroll to position [1016, 0]
click at [470, 148] on div "**********" at bounding box center [383, 114] width 195 height 104
click at [472, 139] on div "**********" at bounding box center [383, 114] width 195 height 104
type textarea "*"
type input "[URL][DOMAIN_NAME]"
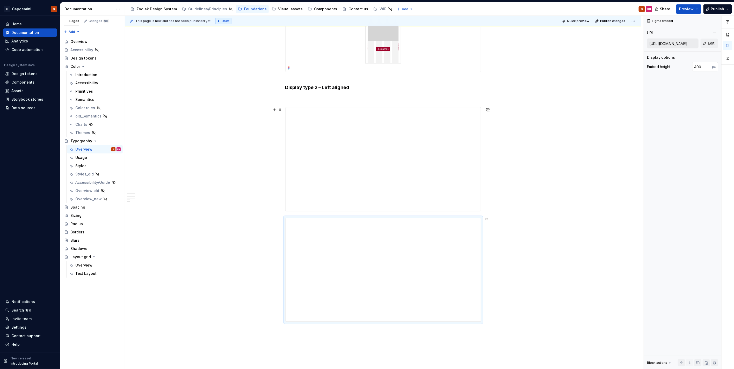
drag, startPoint x: 492, startPoint y: 226, endPoint x: 513, endPoint y: 189, distance: 42.7
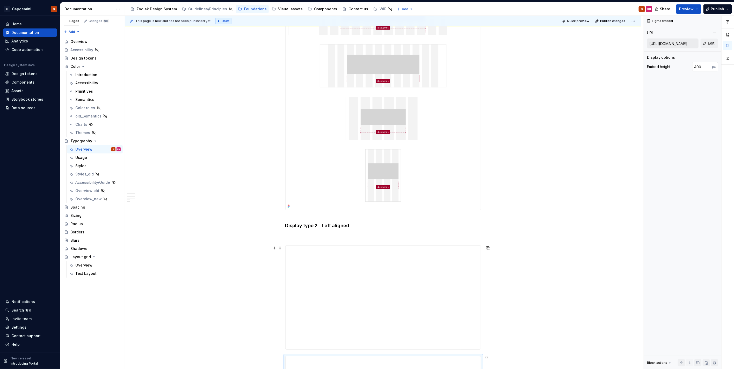
drag, startPoint x: 529, startPoint y: 242, endPoint x: 525, endPoint y: 198, distance: 44.2
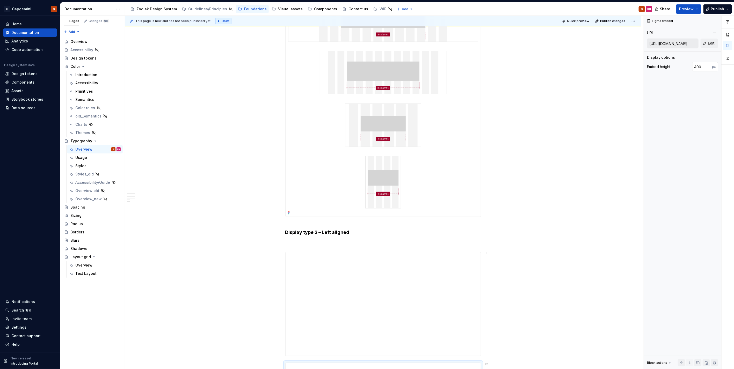
click at [527, 200] on div "This page is new and has not been published yet. Draft Quick preview Publish ch…" at bounding box center [384, 193] width 519 height 354
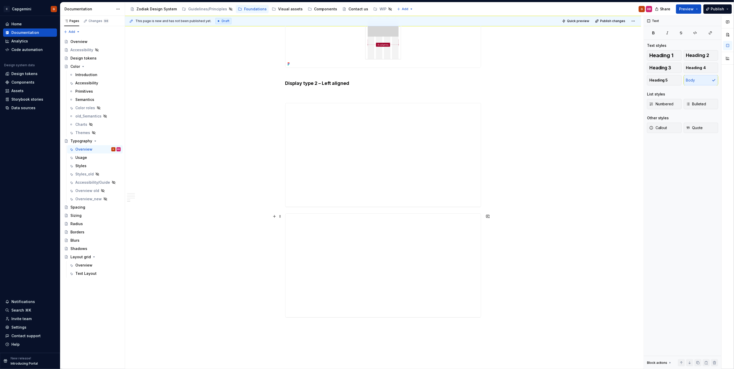
scroll to position [1027, 0]
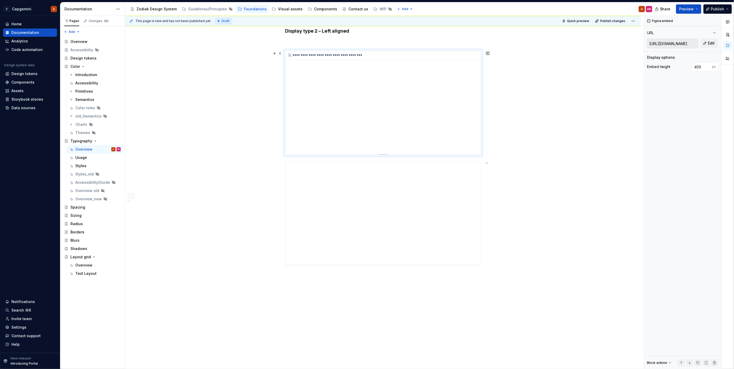
click at [472, 135] on div "**********" at bounding box center [383, 103] width 195 height 104
click at [472, 128] on div "**********" at bounding box center [383, 103] width 195 height 104
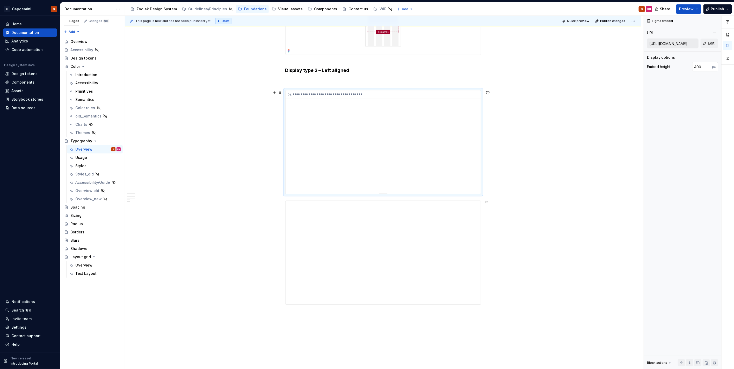
scroll to position [983, 0]
click at [318, 119] on div "**********" at bounding box center [383, 147] width 195 height 104
click at [321, 96] on div "**********" at bounding box center [383, 99] width 195 height 9
drag, startPoint x: 375, startPoint y: 123, endPoint x: 379, endPoint y: 152, distance: 29.6
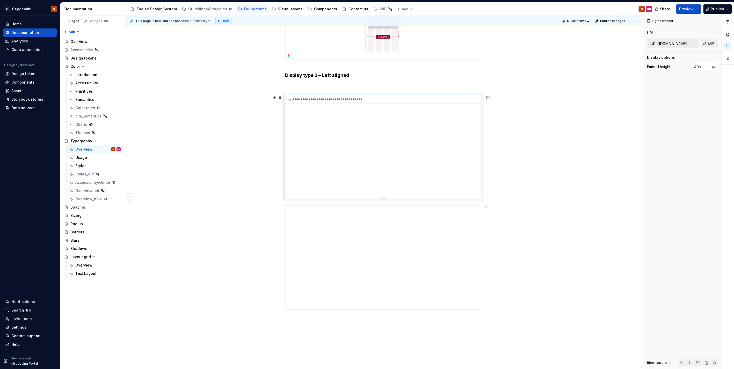
click at [379, 152] on div "**********" at bounding box center [383, 147] width 195 height 104
drag, startPoint x: 368, startPoint y: 153, endPoint x: 367, endPoint y: 135, distance: 18.2
click at [367, 135] on div "**********" at bounding box center [383, 147] width 195 height 104
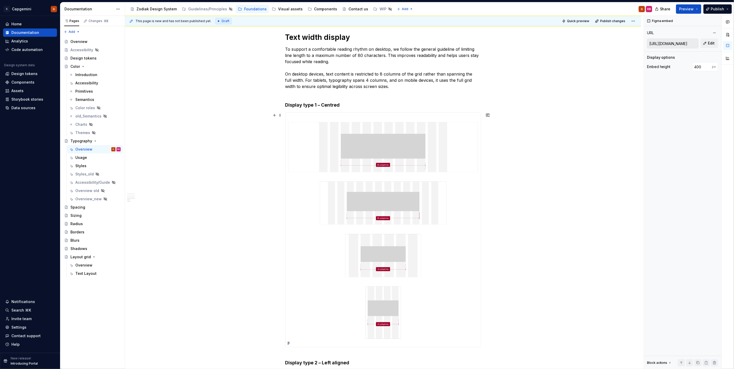
click at [389, 154] on img at bounding box center [383, 230] width 195 height 235
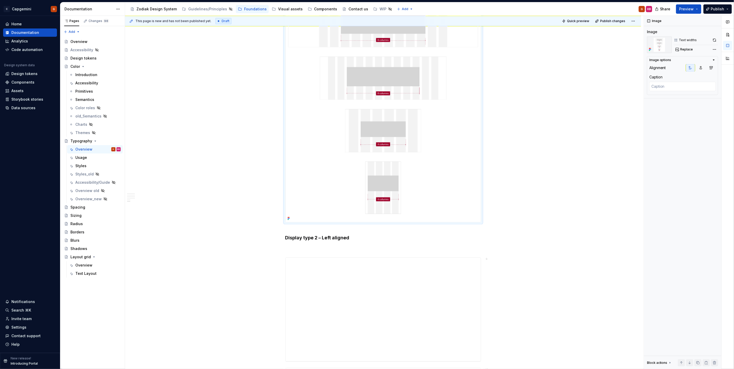
scroll to position [810, 0]
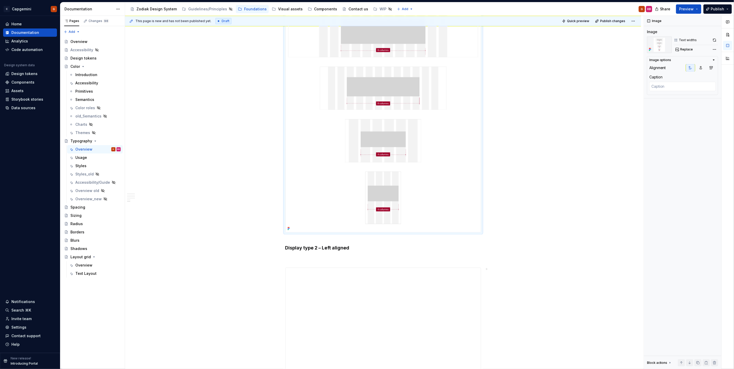
click at [447, 126] on img at bounding box center [383, 115] width 195 height 235
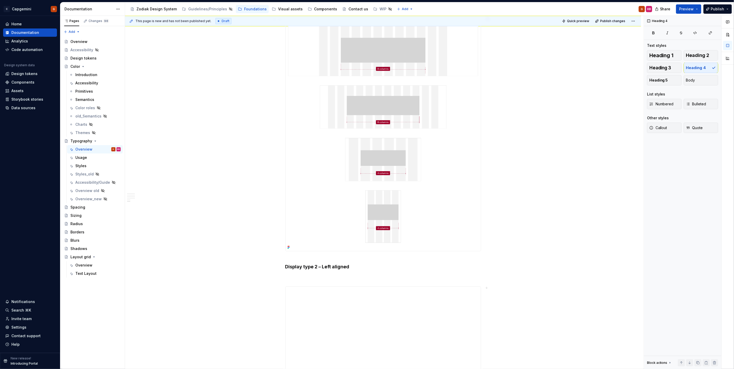
type textarea "*"
click at [433, 204] on img at bounding box center [383, 134] width 195 height 235
click at [436, 248] on img at bounding box center [383, 134] width 195 height 235
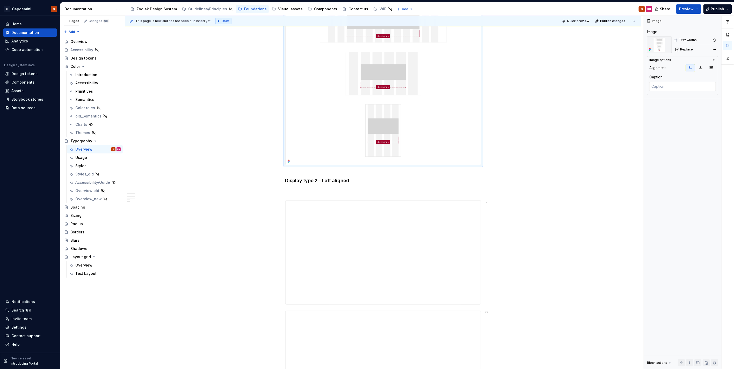
click at [403, 107] on img at bounding box center [383, 47] width 195 height 235
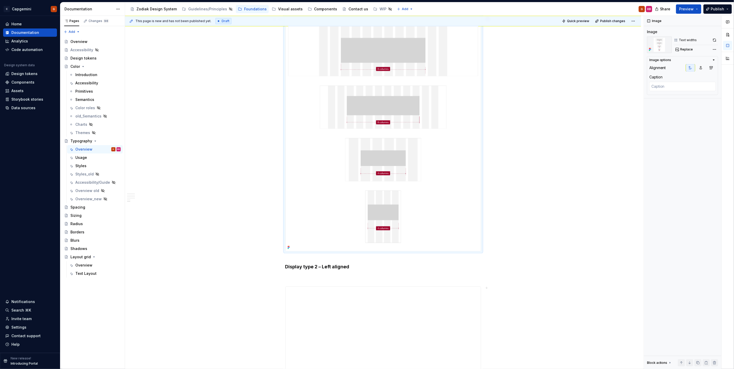
scroll to position [733, 0]
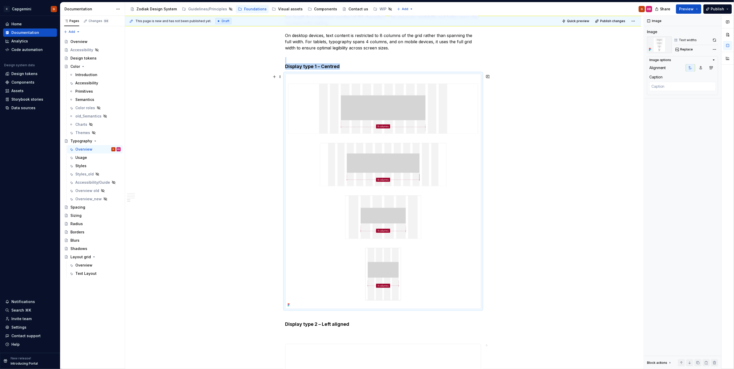
click at [382, 143] on img at bounding box center [383, 191] width 195 height 235
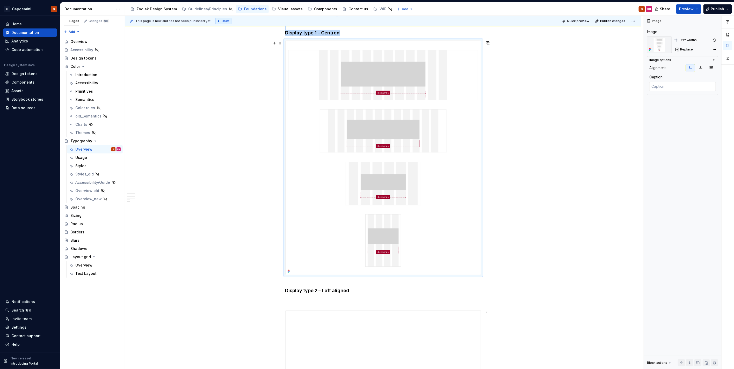
scroll to position [791, 0]
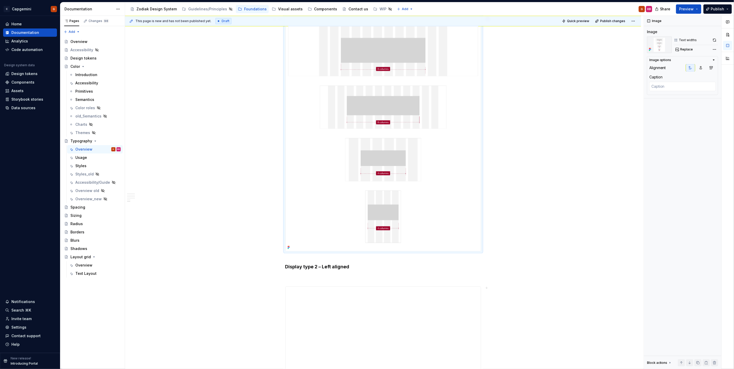
click at [366, 128] on img at bounding box center [383, 134] width 195 height 235
click at [391, 113] on img at bounding box center [383, 134] width 195 height 235
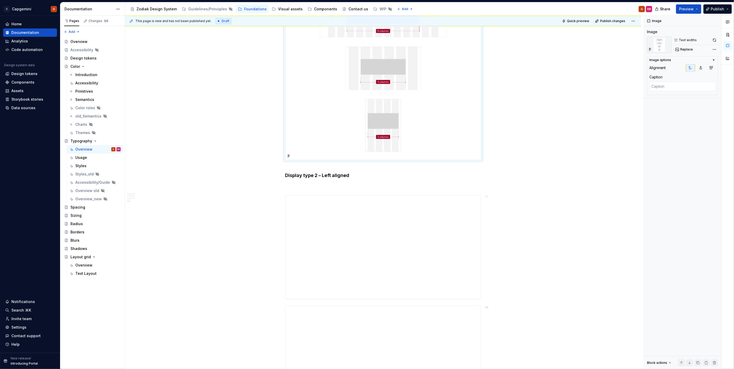
scroll to position [906, 0]
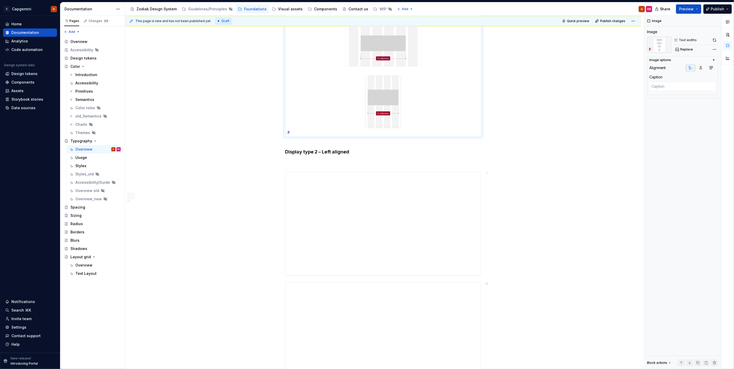
click at [378, 105] on img at bounding box center [383, 19] width 195 height 235
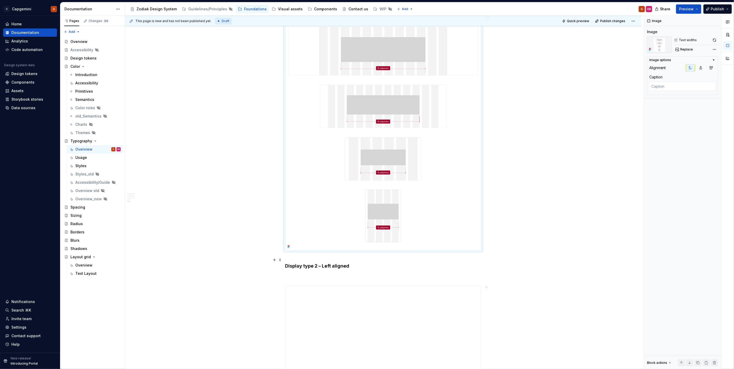
scroll to position [781, 0]
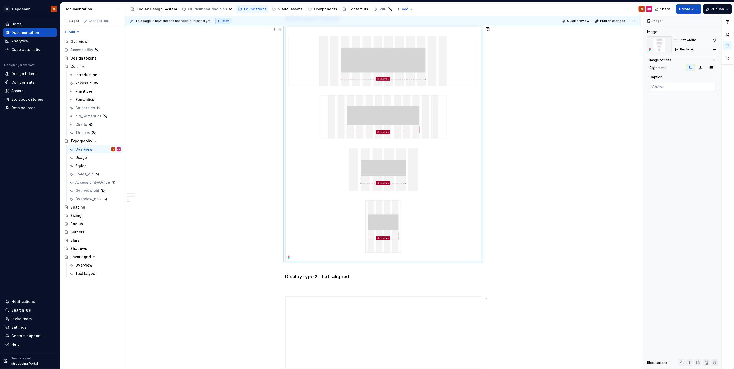
click at [312, 243] on img at bounding box center [383, 143] width 195 height 235
click at [314, 269] on h4 "Display type 2 – Left aligned" at bounding box center [383, 274] width 196 height 12
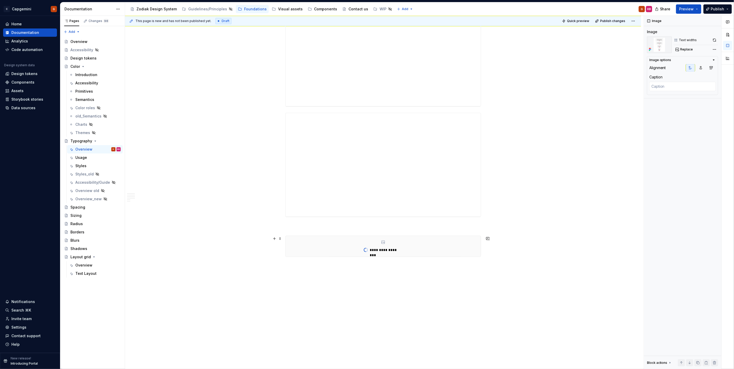
scroll to position [1080, 0]
click at [339, 223] on p at bounding box center [383, 222] width 196 height 6
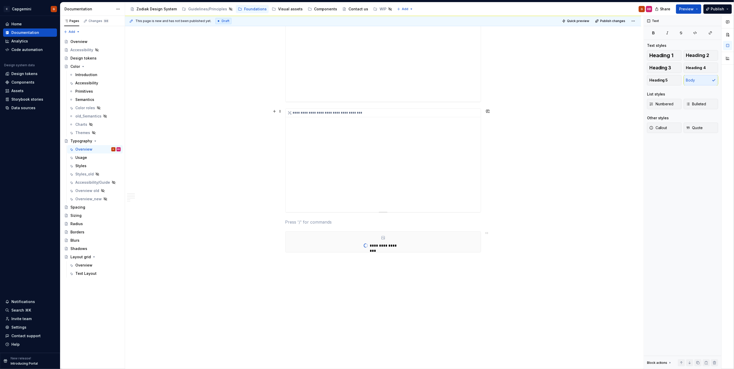
click at [472, 184] on div "**********" at bounding box center [383, 161] width 195 height 104
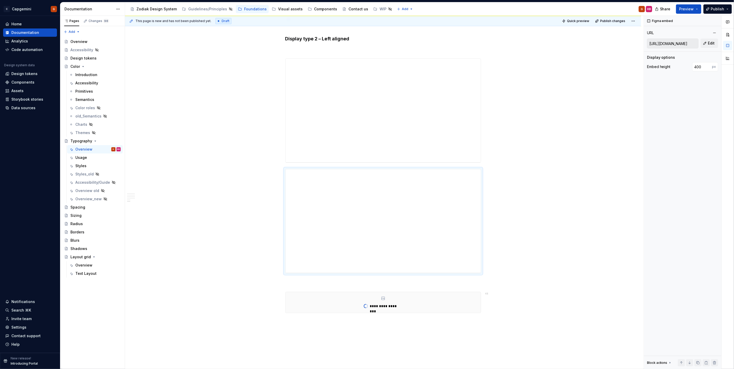
scroll to position [936, 0]
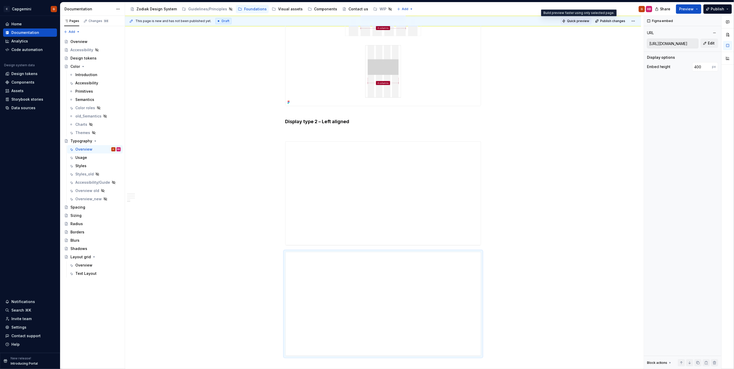
click at [578, 20] on span "Quick preview" at bounding box center [578, 21] width 22 height 4
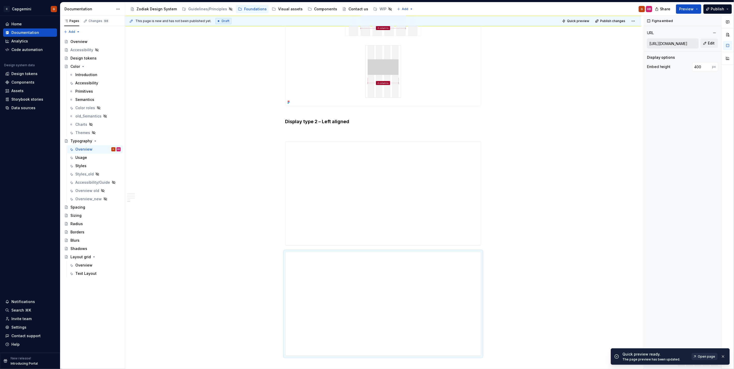
click at [703, 356] on span "Open page" at bounding box center [706, 357] width 17 height 4
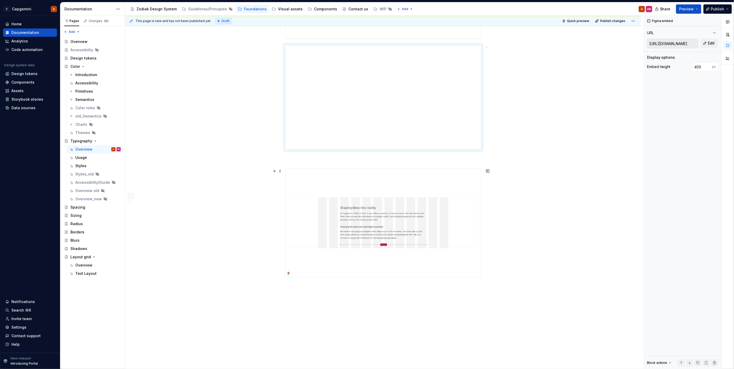
scroll to position [1168, 0]
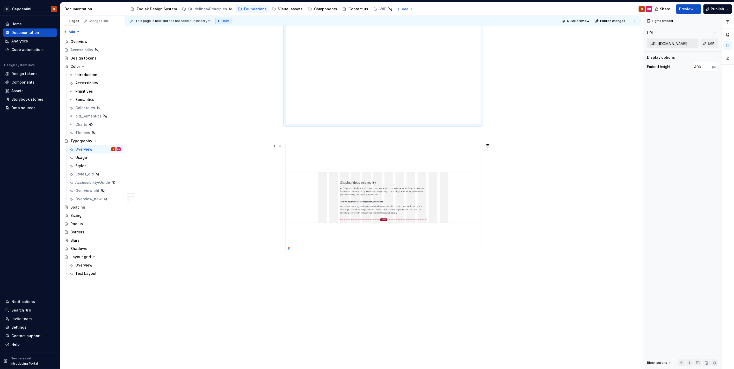
click at [384, 195] on img at bounding box center [383, 197] width 195 height 109
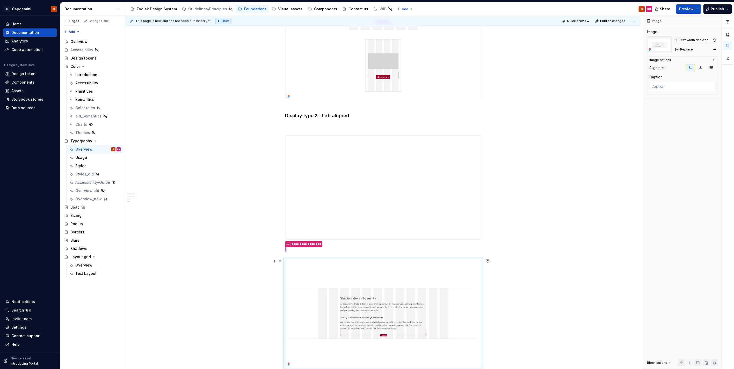
scroll to position [1057, 0]
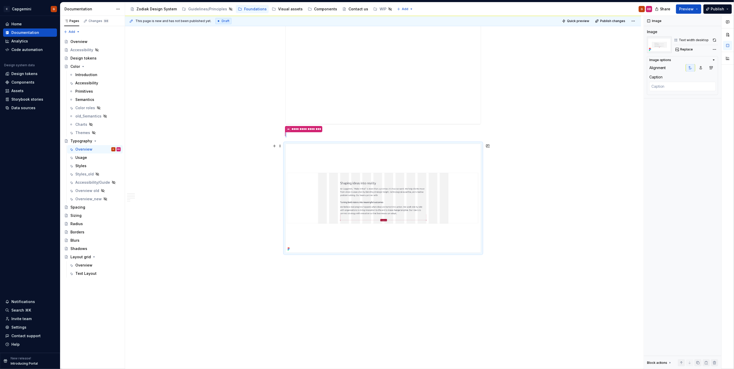
click at [328, 212] on img at bounding box center [383, 198] width 195 height 109
click at [332, 197] on img at bounding box center [383, 198] width 195 height 109
drag, startPoint x: 367, startPoint y: 208, endPoint x: 369, endPoint y: 218, distance: 9.7
click at [367, 209] on img at bounding box center [383, 198] width 195 height 109
click at [369, 216] on img at bounding box center [383, 198] width 195 height 109
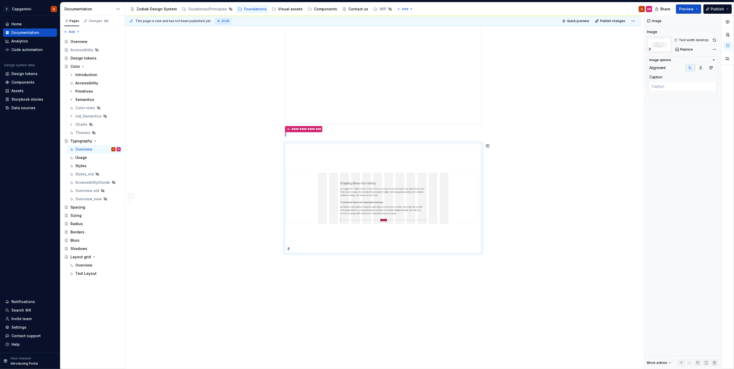
click at [408, 269] on div "This page is new and has not been published yet. Draft Quick preview Publish ch…" at bounding box center [384, 193] width 519 height 354
click at [425, 228] on img at bounding box center [383, 198] width 195 height 109
click at [375, 162] on img at bounding box center [383, 198] width 195 height 109
click at [393, 191] on img at bounding box center [383, 198] width 195 height 109
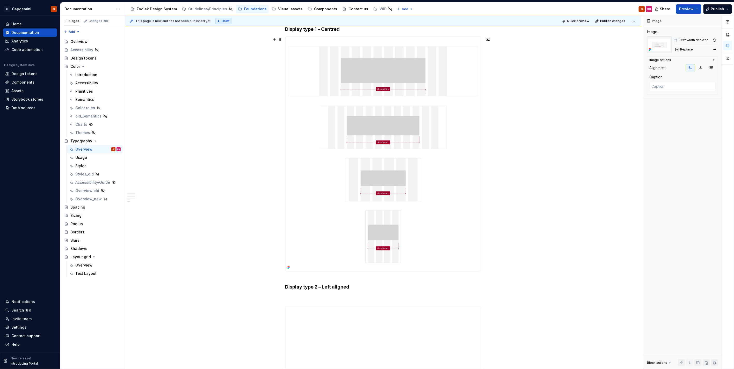
scroll to position [770, 0]
click at [316, 6] on div "Components" at bounding box center [322, 9] width 29 height 6
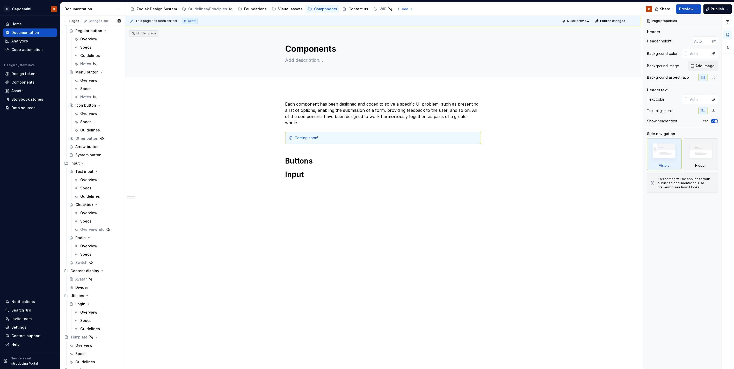
scroll to position [114, 0]
click at [84, 344] on div "Preamble" at bounding box center [83, 341] width 17 height 5
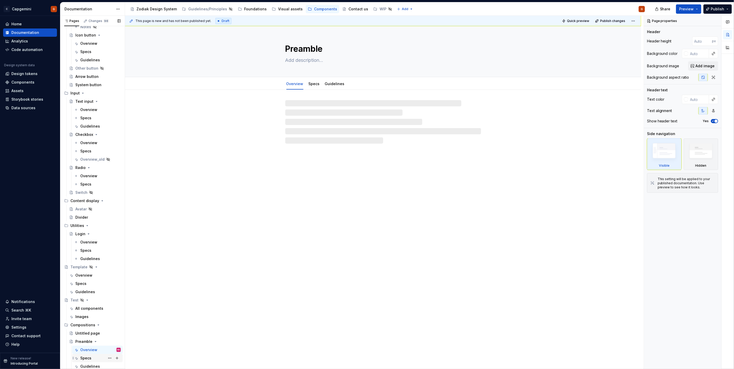
click at [88, 354] on div "Specs" at bounding box center [97, 358] width 51 height 8
click at [89, 351] on div "Overview" at bounding box center [88, 350] width 17 height 5
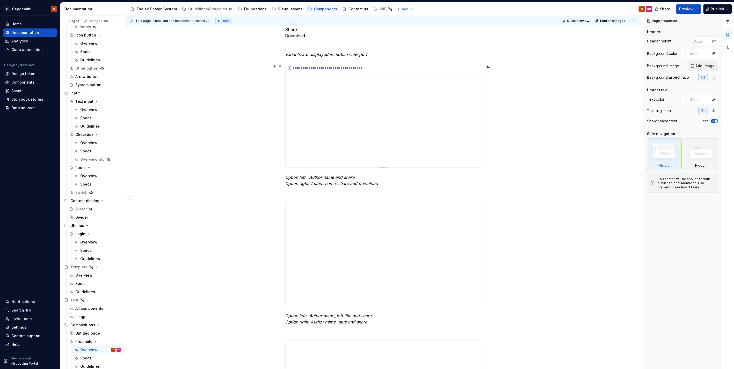
scroll to position [345, 0]
click at [360, 150] on div "**********" at bounding box center [383, 116] width 195 height 104
type textarea "*"
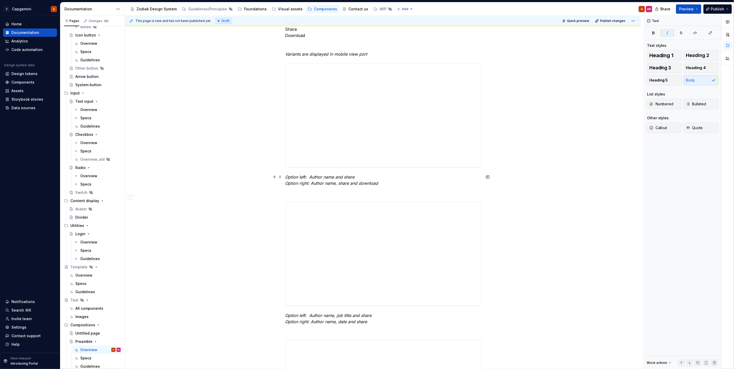
click at [336, 183] on em "Option right: Author name, share and download" at bounding box center [331, 183] width 93 height 5
click at [337, 176] on em "Option left: Author name and share" at bounding box center [319, 177] width 69 height 5
click at [338, 181] on em "Option right: Author name, share and download" at bounding box center [331, 183] width 93 height 5
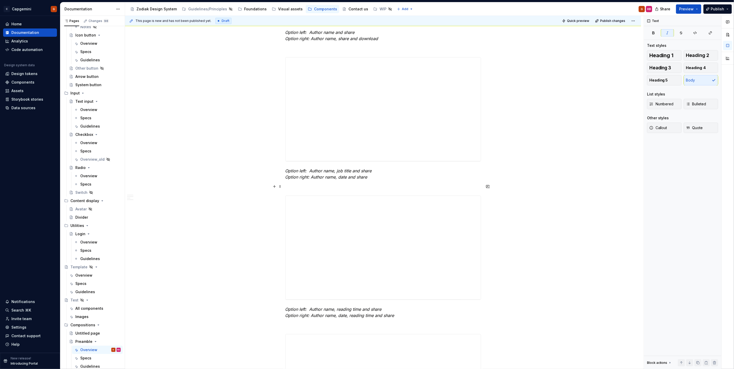
scroll to position [489, 0]
click at [364, 185] on p at bounding box center [383, 187] width 196 height 6
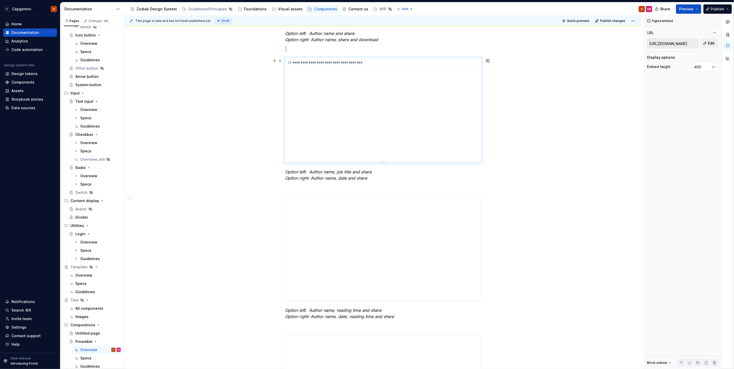
click at [376, 105] on div "**********" at bounding box center [383, 111] width 195 height 104
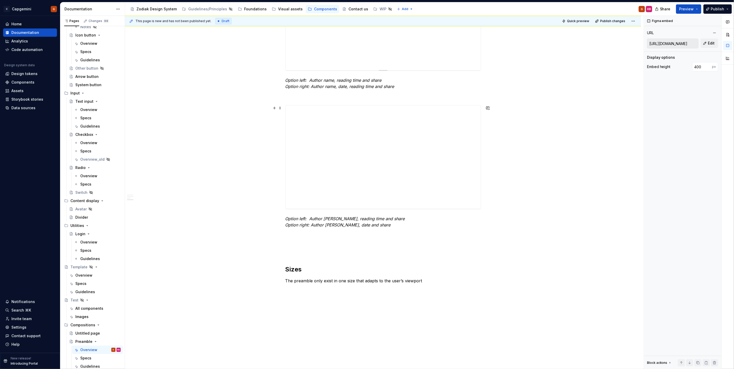
scroll to position [690, 0]
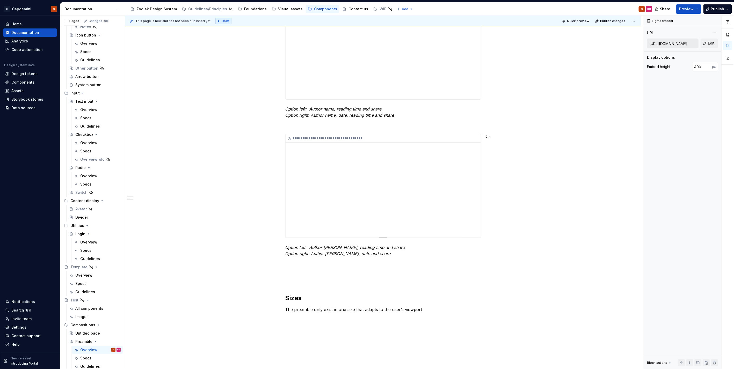
type input "[URL][DOMAIN_NAME]"
click at [372, 159] on div "**********" at bounding box center [383, 186] width 195 height 104
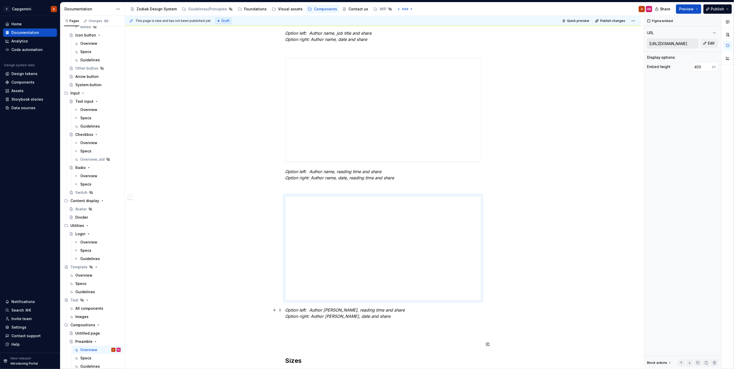
scroll to position [604, 0]
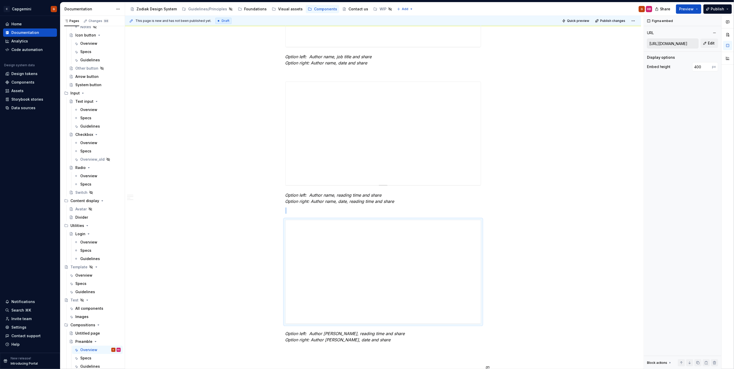
type textarea "*"
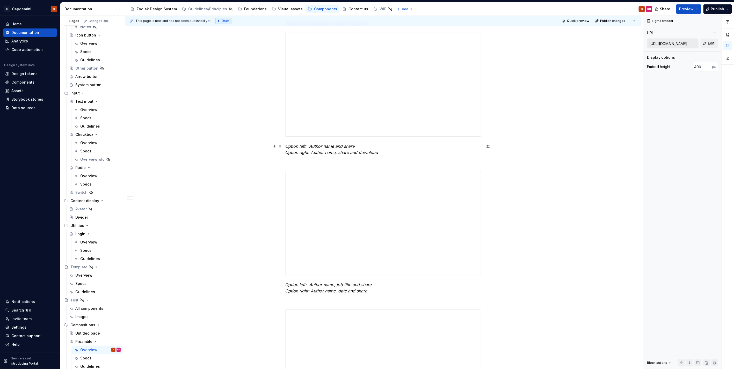
scroll to position [374, 0]
drag, startPoint x: 239, startPoint y: 110, endPoint x: 241, endPoint y: 111, distance: 2.9
click at [240, 111] on div "**********" at bounding box center [384, 193] width 519 height 354
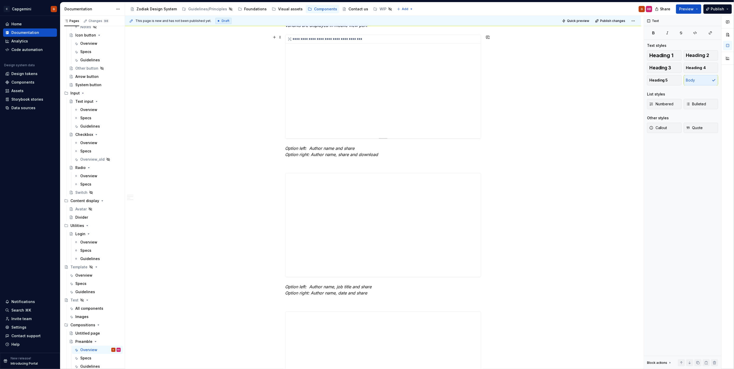
click at [350, 107] on div "**********" at bounding box center [383, 87] width 195 height 104
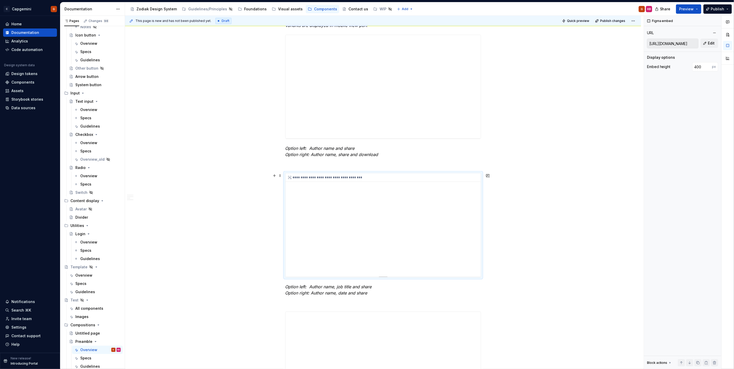
click at [436, 244] on div "**********" at bounding box center [383, 226] width 195 height 104
click at [429, 224] on div "**********" at bounding box center [383, 220] width 195 height 104
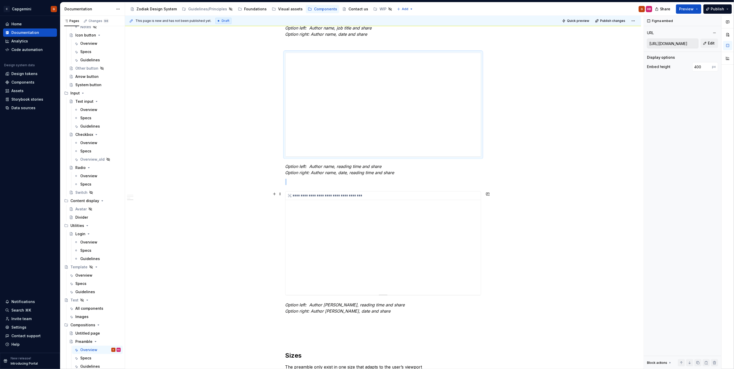
click at [418, 232] on div "**********" at bounding box center [383, 244] width 195 height 104
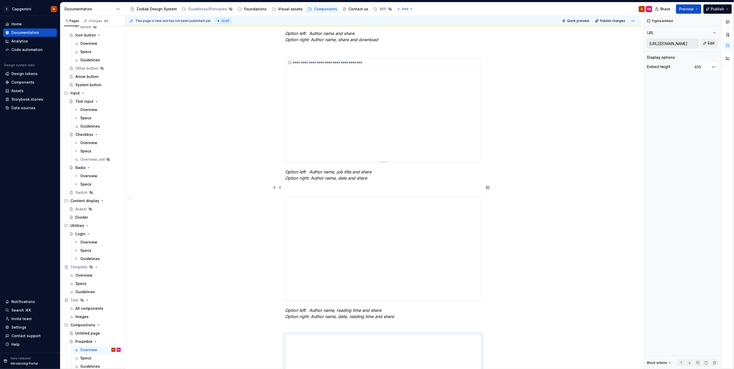
click at [401, 143] on div "**********" at bounding box center [383, 111] width 195 height 104
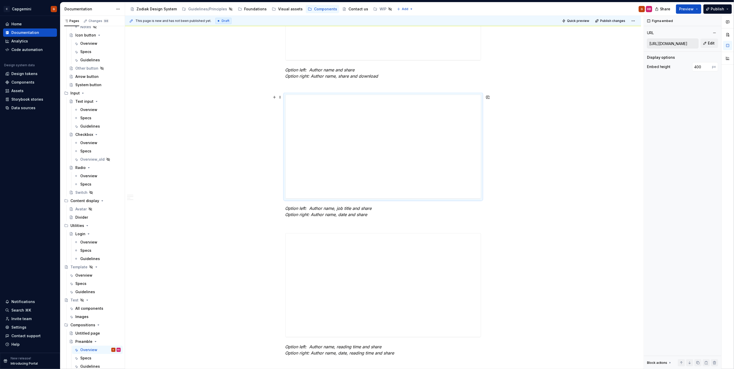
scroll to position [403, 0]
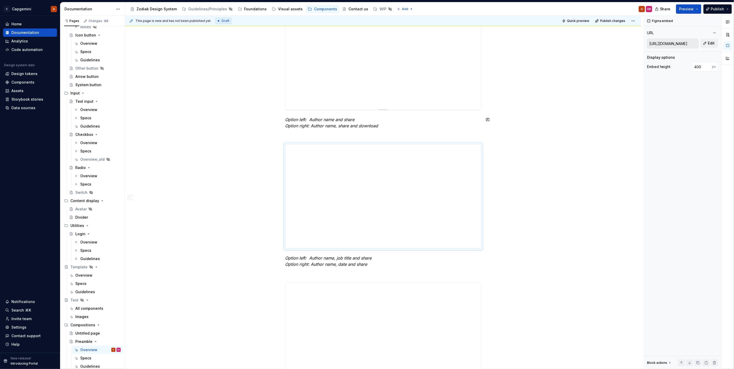
type input "[URL][DOMAIN_NAME]"
click at [395, 71] on div "**********" at bounding box center [383, 58] width 195 height 104
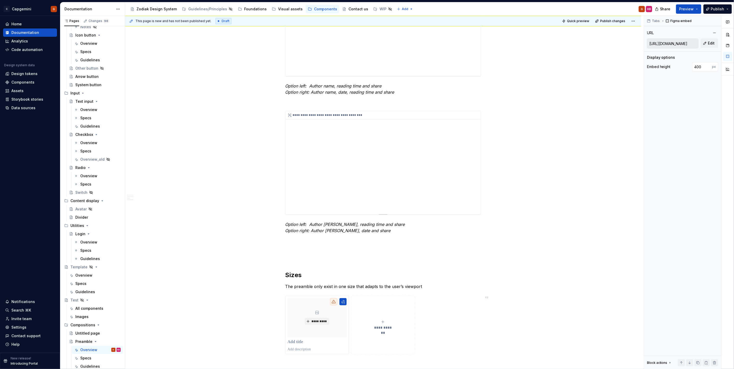
scroll to position [789, 0]
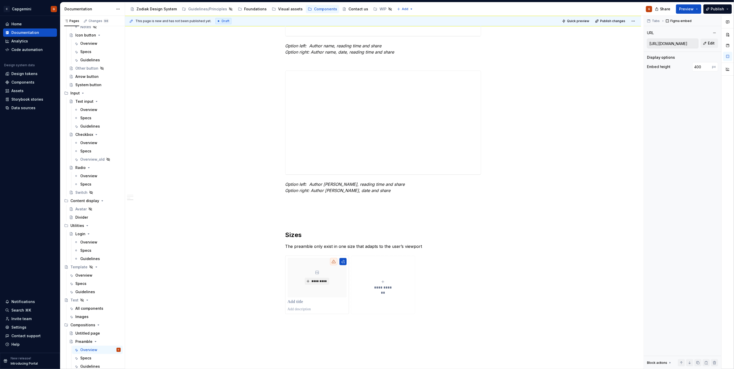
type textarea "*"
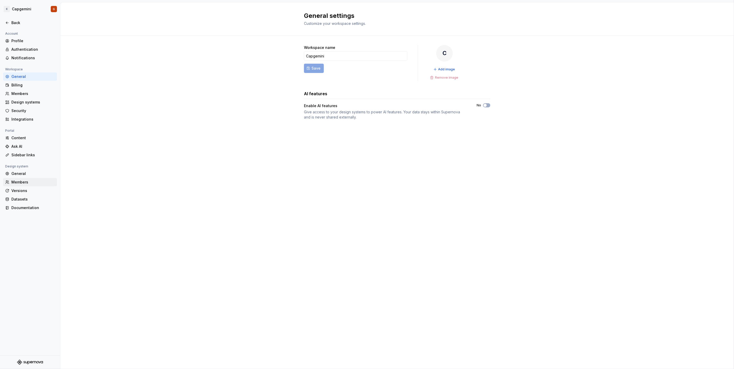
click at [28, 182] on div "Members" at bounding box center [33, 182] width 44 height 5
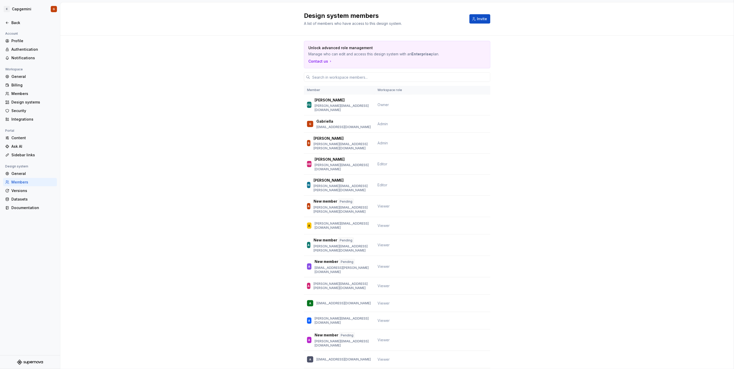
click at [477, 13] on div "Design system members A list of members who have access to this design system. …" at bounding box center [397, 19] width 186 height 15
click at [477, 17] on span "Invite" at bounding box center [482, 18] width 10 height 5
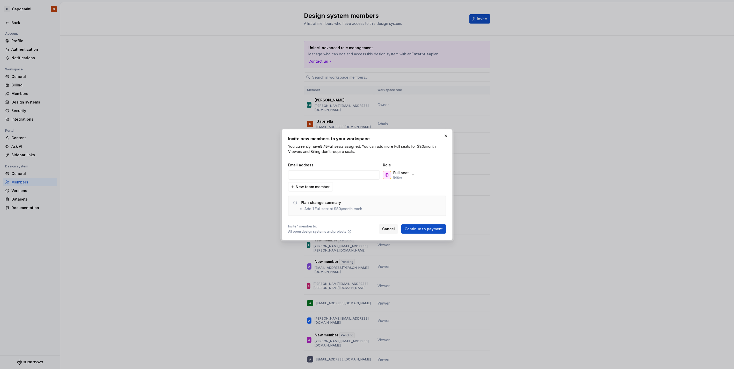
type input "karyna.b.kravchenko@capgemini.com"
click at [416, 177] on div "Full seat Editor" at bounding box center [408, 175] width 52 height 10
click at [413, 177] on icon "button" at bounding box center [413, 175] width 4 height 4
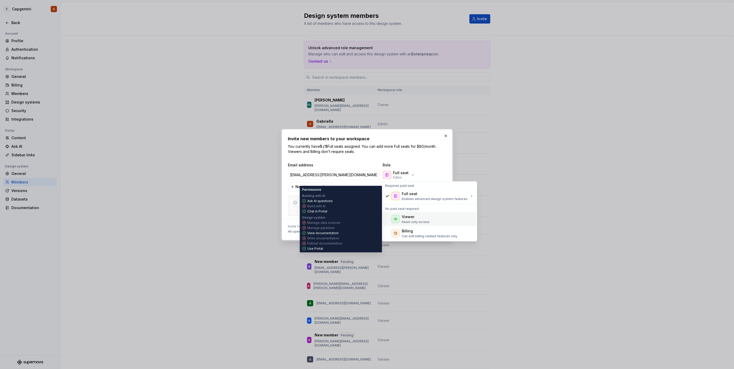
click at [414, 218] on div "Viewer" at bounding box center [416, 216] width 28 height 5
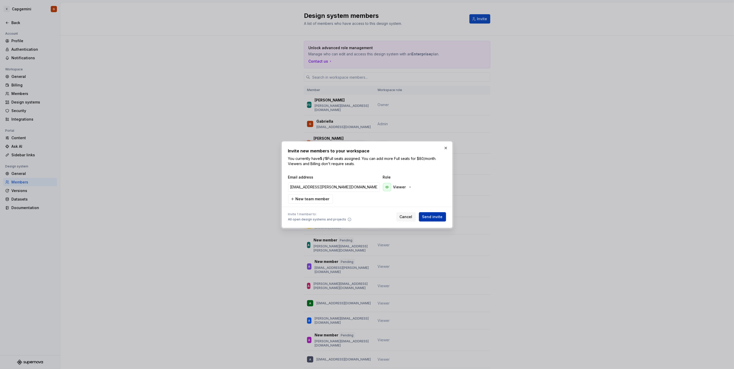
click at [440, 217] on span "Send invite" at bounding box center [432, 216] width 20 height 5
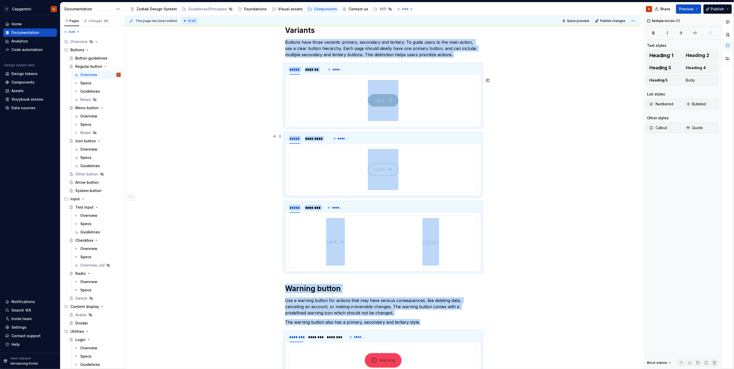
type textarea "*"
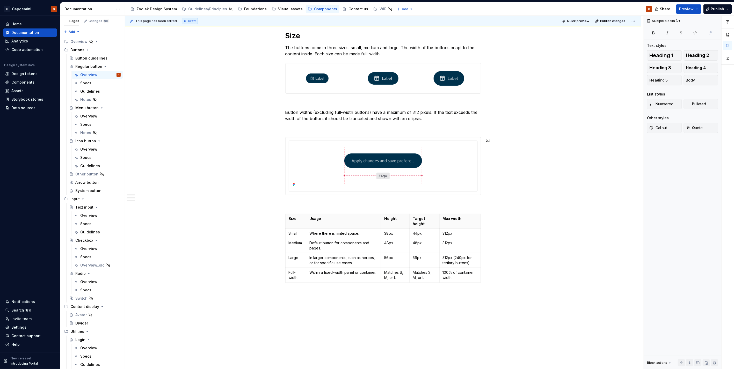
scroll to position [844, 0]
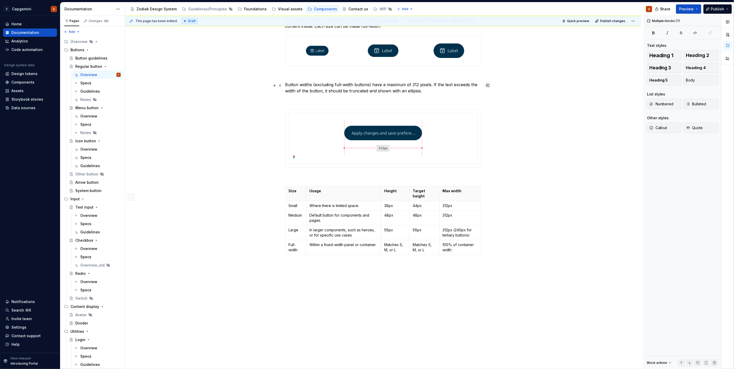
click at [448, 88] on p "Button widths (excluding full-width buttons) have a maximum of 312 pixels. If t…" at bounding box center [383, 88] width 196 height 12
click at [445, 92] on p "Button widths (excluding full-width buttons) have a maximum of 312 pixels. If t…" at bounding box center [383, 88] width 196 height 12
